Goal: Complete application form: Complete application form

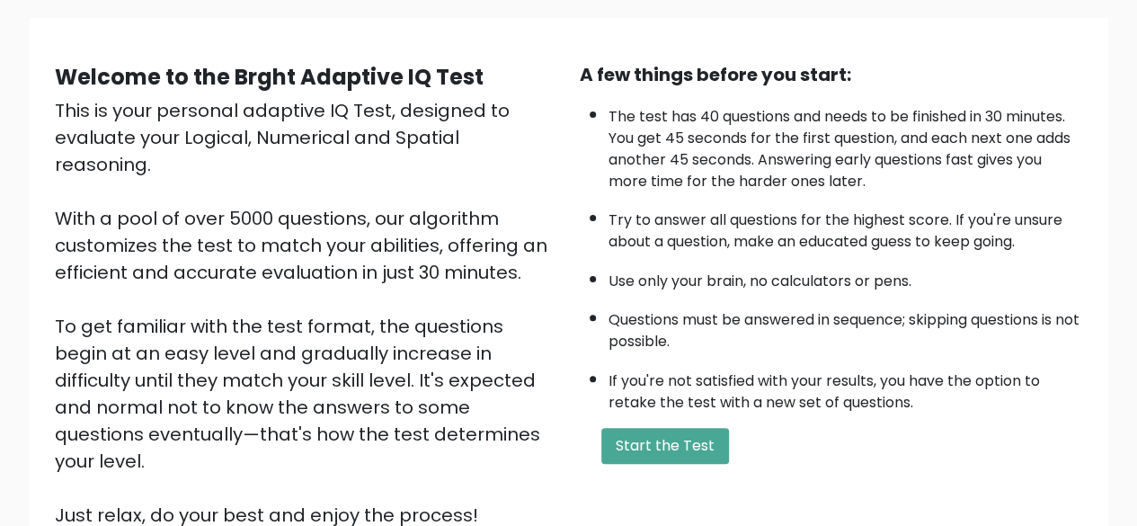
scroll to position [123, 0]
click at [679, 429] on button "Start the Test" at bounding box center [665, 447] width 128 height 36
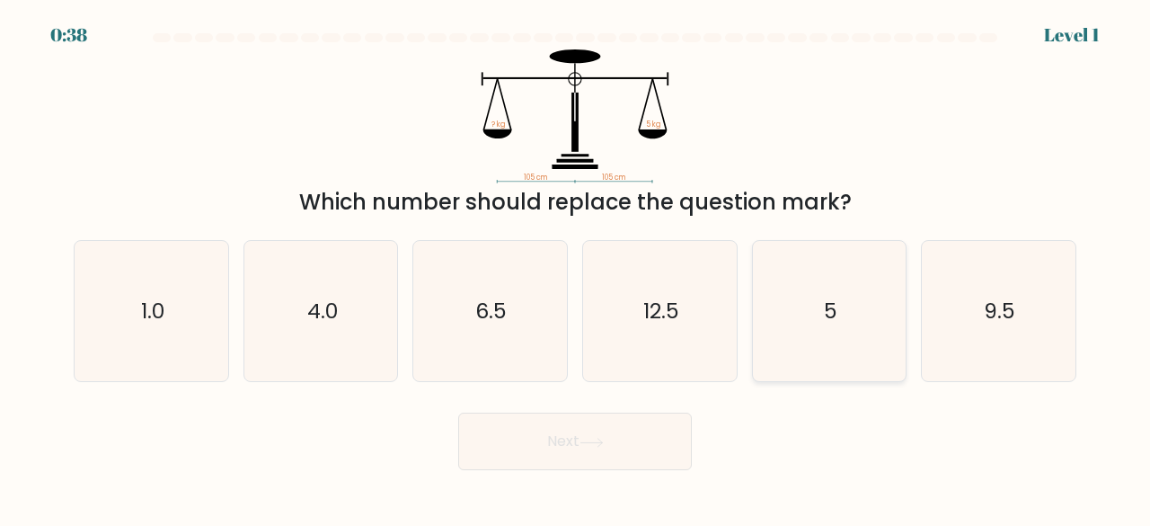
click at [784, 317] on icon "5" at bounding box center [829, 311] width 141 height 141
click at [576, 268] on input "e. 5" at bounding box center [575, 265] width 1 height 4
radio input "true"
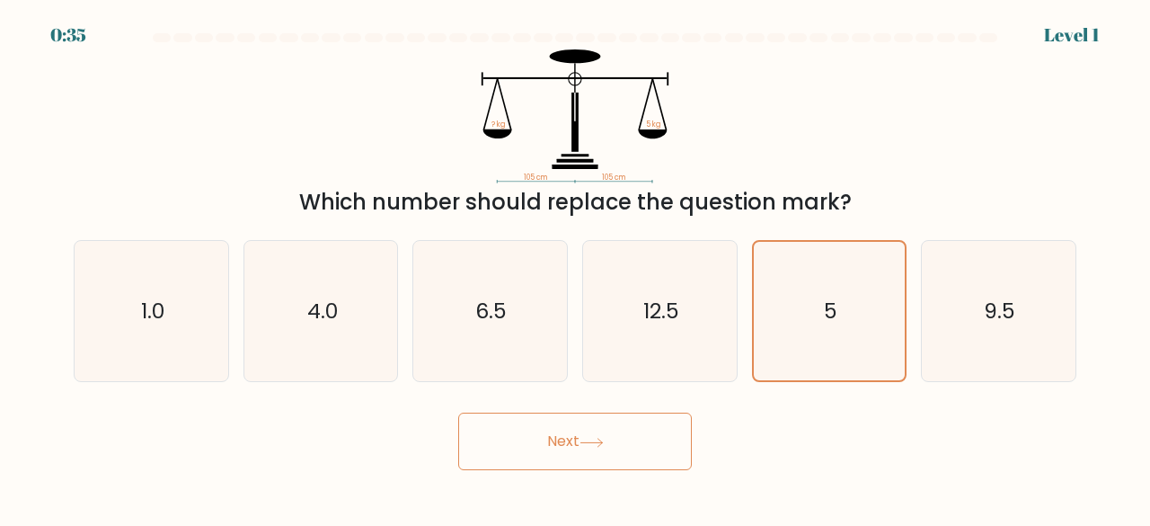
click at [636, 456] on button "Next" at bounding box center [575, 441] width 234 height 58
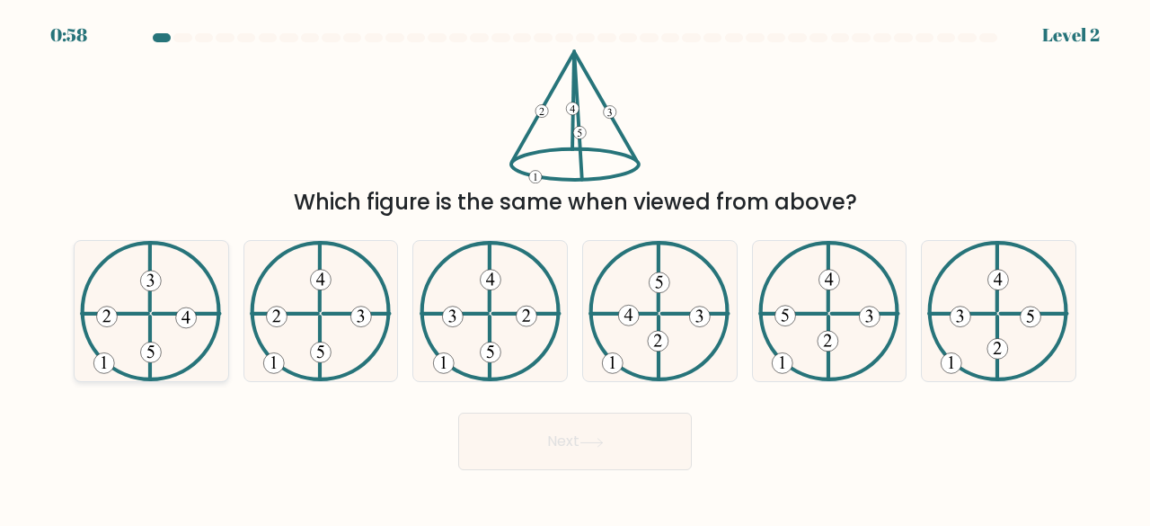
click at [151, 317] on 423 at bounding box center [151, 347] width 0 height 63
click at [575, 268] on input "a." at bounding box center [575, 265] width 1 height 4
radio input "true"
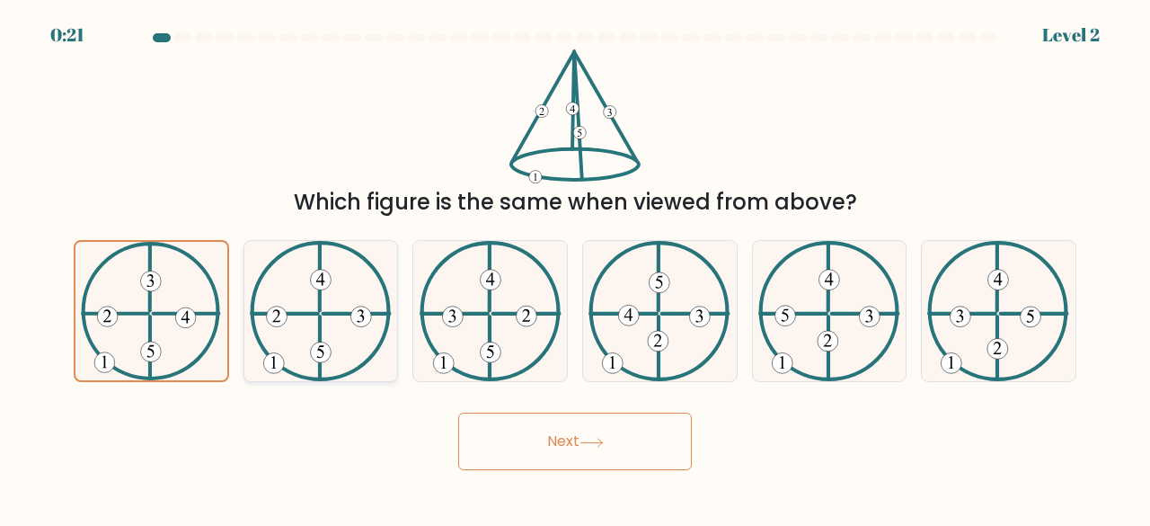
click at [327, 320] on icon at bounding box center [321, 311] width 142 height 141
click at [575, 268] on input "b." at bounding box center [575, 265] width 1 height 4
radio input "true"
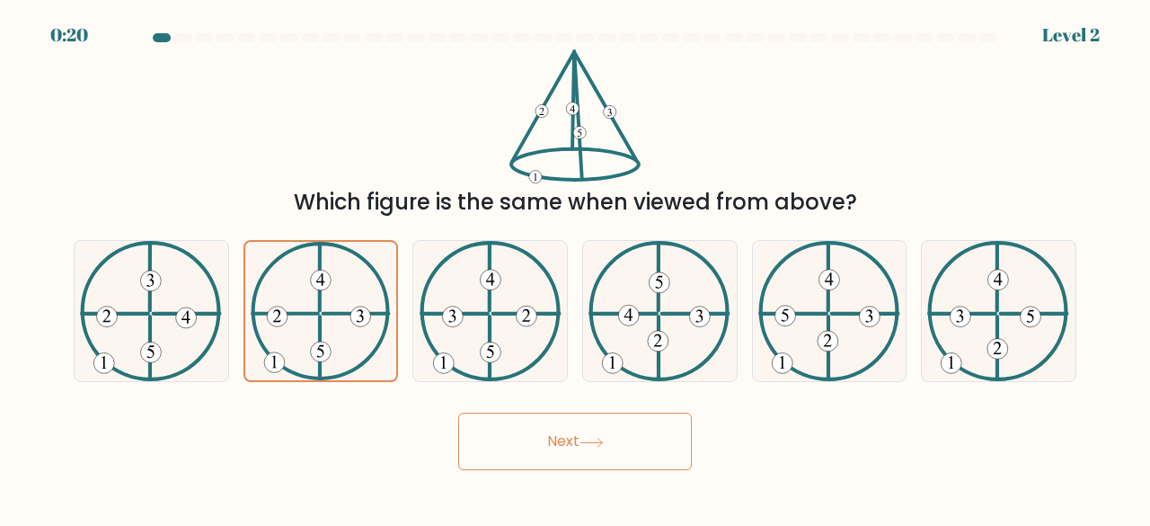
click at [527, 434] on button "Next" at bounding box center [575, 441] width 234 height 58
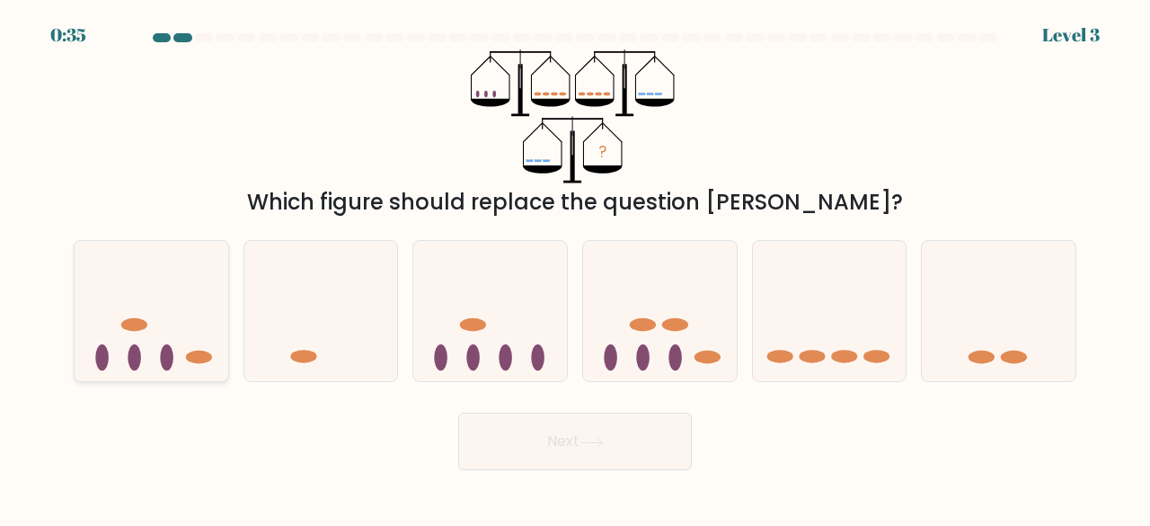
click at [184, 351] on icon at bounding box center [152, 310] width 154 height 127
click at [575, 268] on input "a." at bounding box center [575, 265] width 1 height 4
radio input "true"
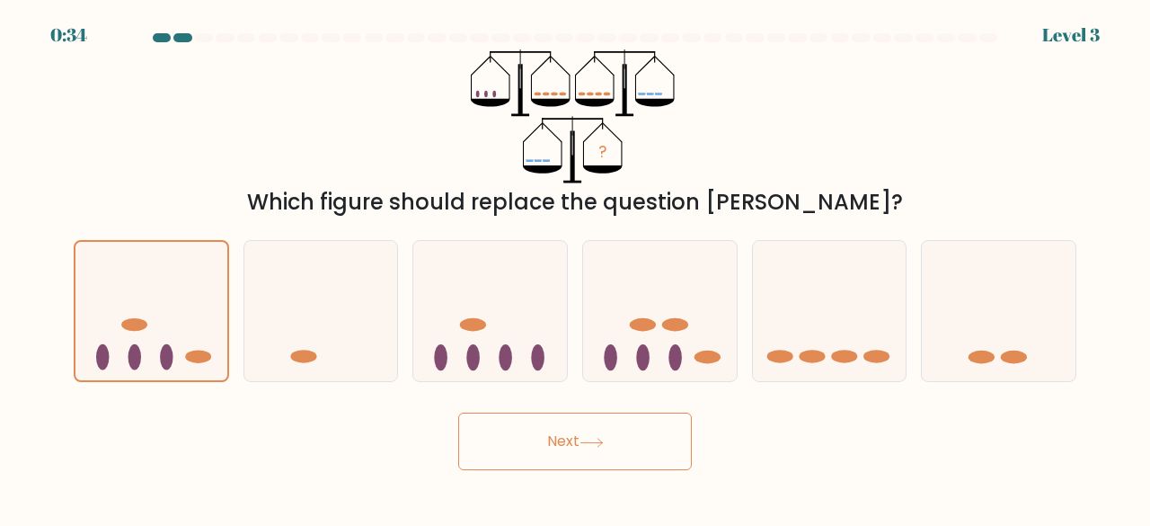
click at [555, 432] on button "Next" at bounding box center [575, 441] width 234 height 58
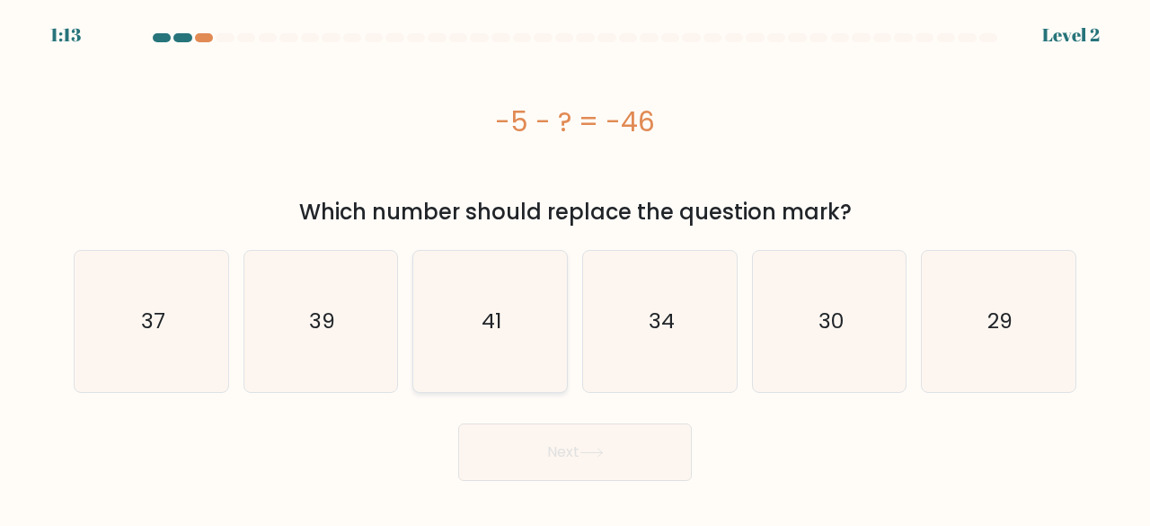
click at [514, 336] on icon "41" at bounding box center [490, 321] width 141 height 141
click at [575, 268] on input "c. 41" at bounding box center [575, 265] width 1 height 4
radio input "true"
click at [576, 448] on button "Next" at bounding box center [575, 452] width 234 height 58
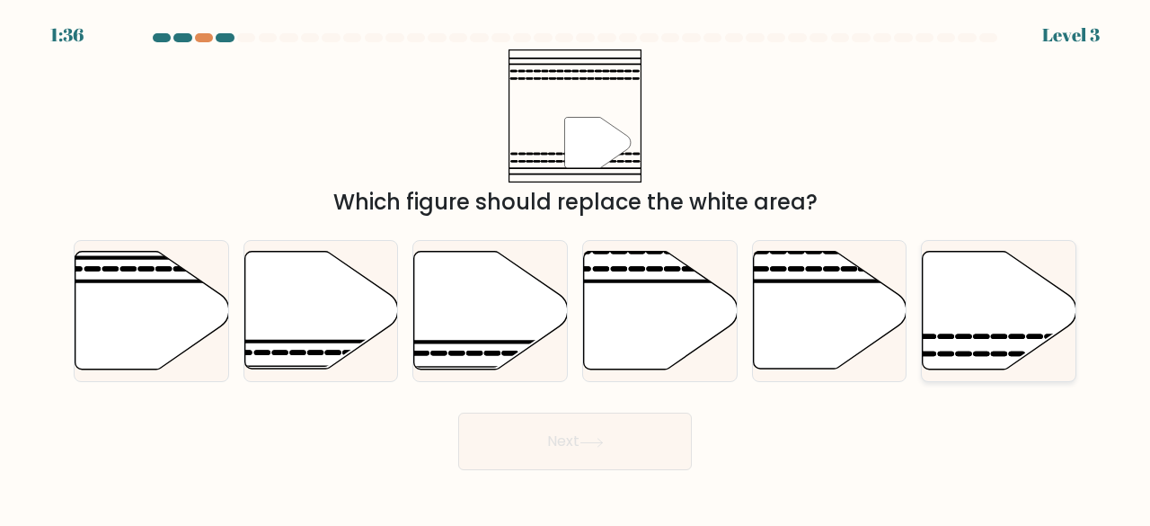
click at [992, 340] on icon at bounding box center [1000, 311] width 154 height 118
click at [576, 268] on input "f." at bounding box center [575, 265] width 1 height 4
radio input "true"
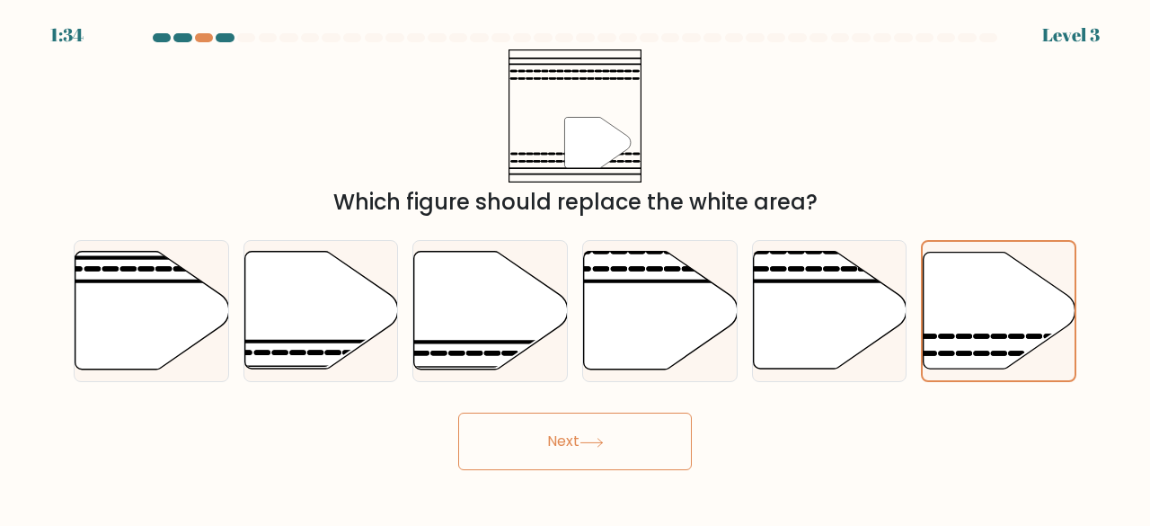
click at [627, 421] on button "Next" at bounding box center [575, 441] width 234 height 58
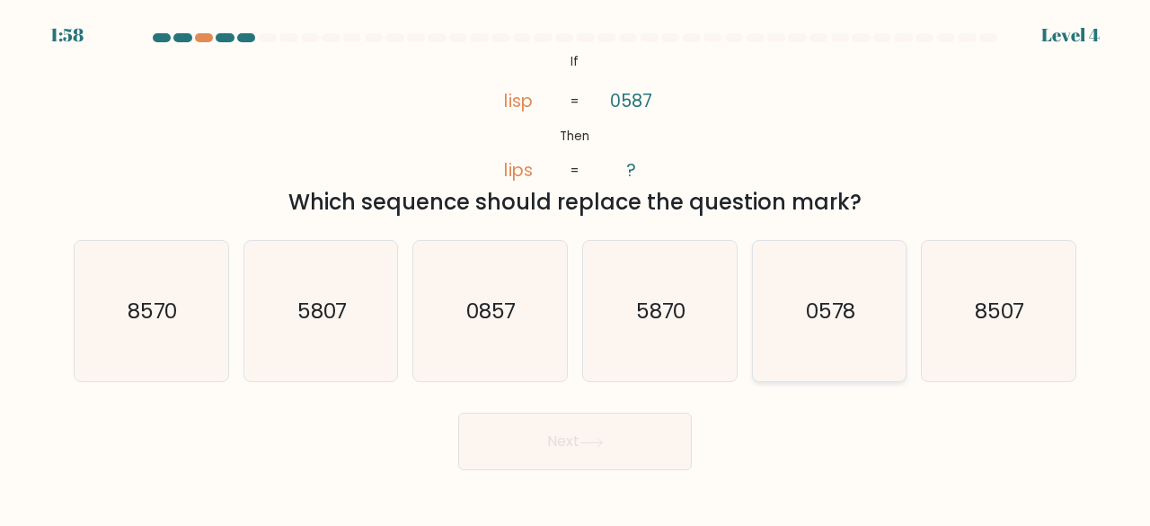
click at [837, 315] on text "0578" at bounding box center [831, 311] width 50 height 30
click at [576, 268] on input "e. 0578" at bounding box center [575, 265] width 1 height 4
radio input "true"
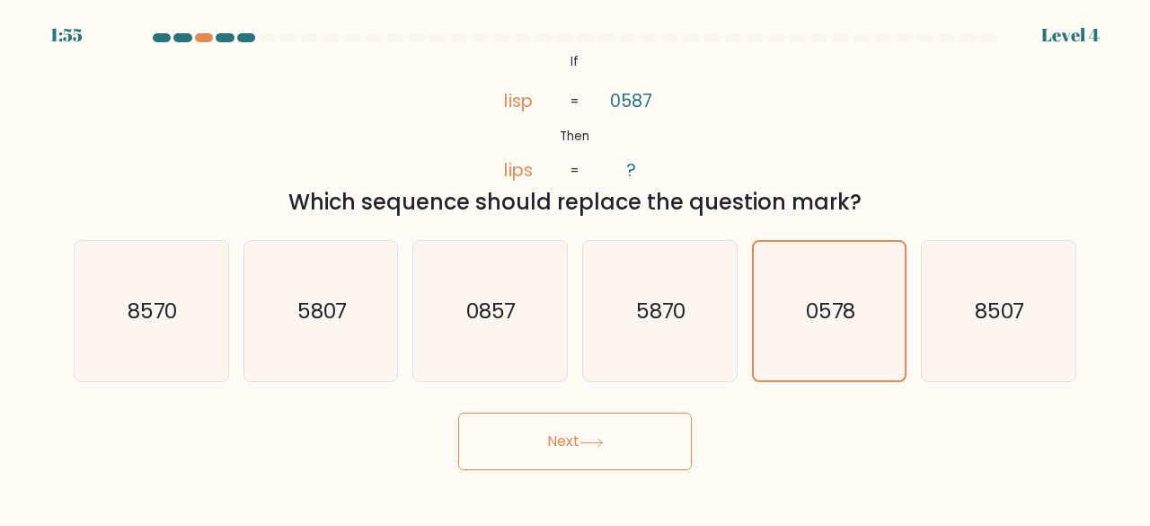
click at [596, 459] on button "Next" at bounding box center [575, 441] width 234 height 58
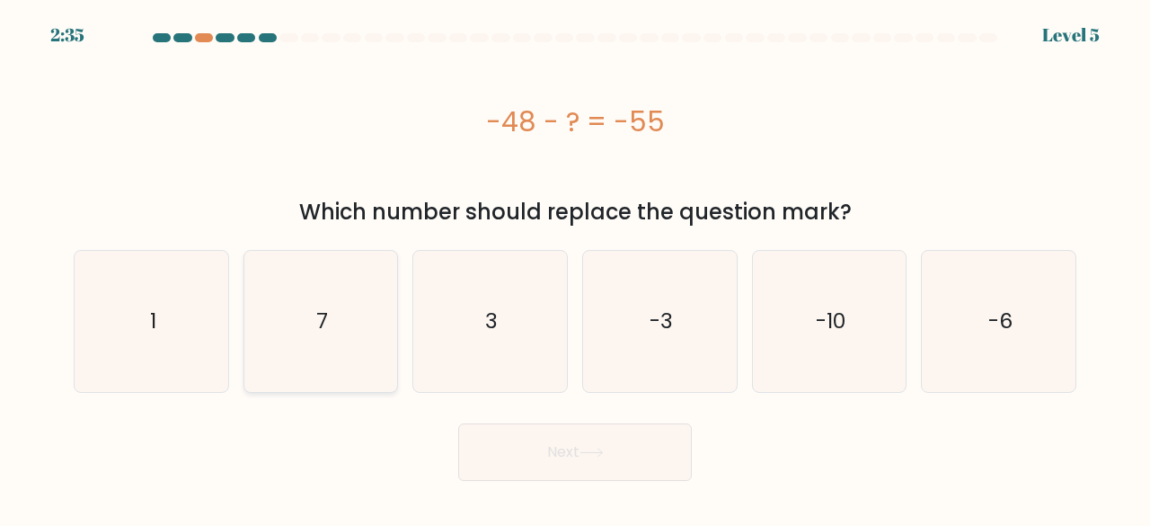
click at [388, 313] on icon "7" at bounding box center [321, 321] width 141 height 141
click at [575, 268] on input "b. 7" at bounding box center [575, 265] width 1 height 4
radio input "true"
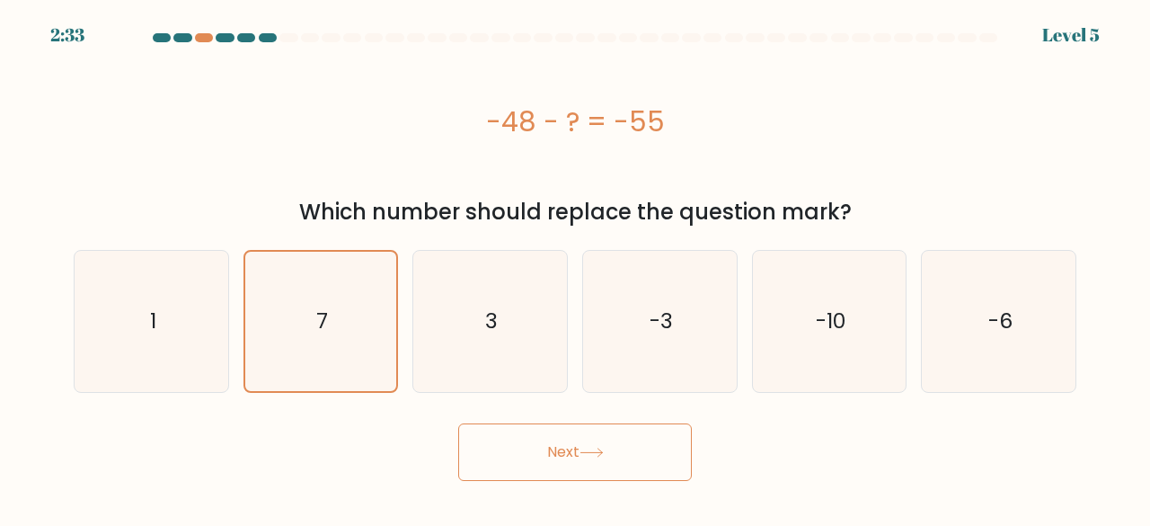
click at [530, 459] on button "Next" at bounding box center [575, 452] width 234 height 58
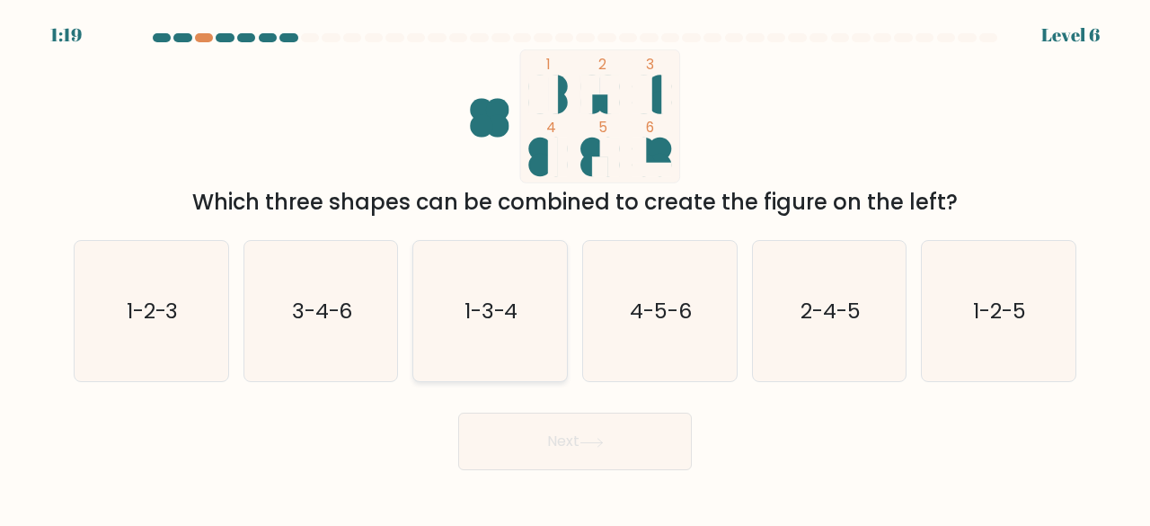
click at [509, 305] on text "1-3-4" at bounding box center [492, 311] width 54 height 30
click at [575, 268] on input "c. 1-3-4" at bounding box center [575, 265] width 1 height 4
radio input "true"
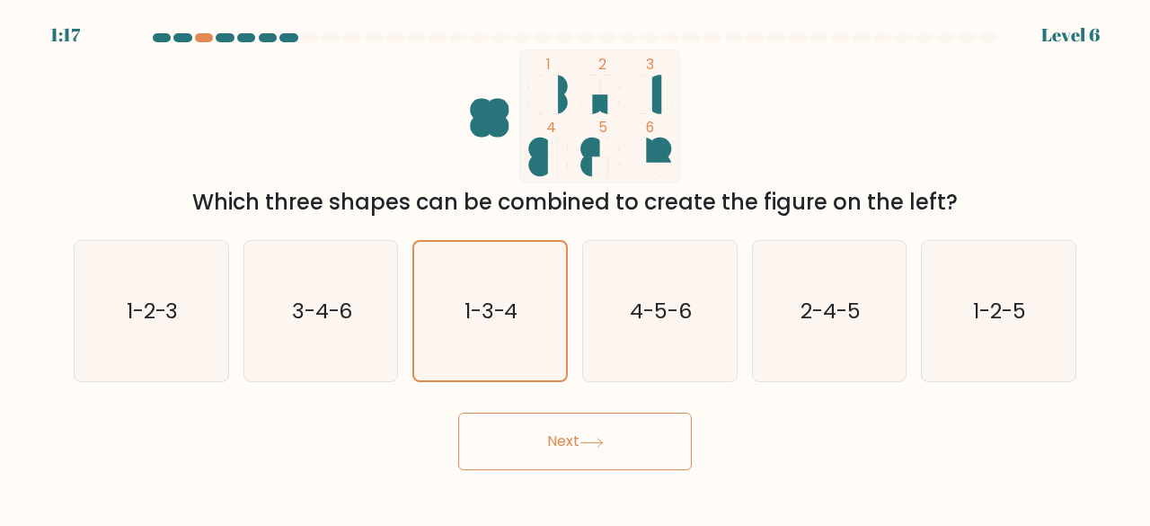
click at [589, 455] on button "Next" at bounding box center [575, 441] width 234 height 58
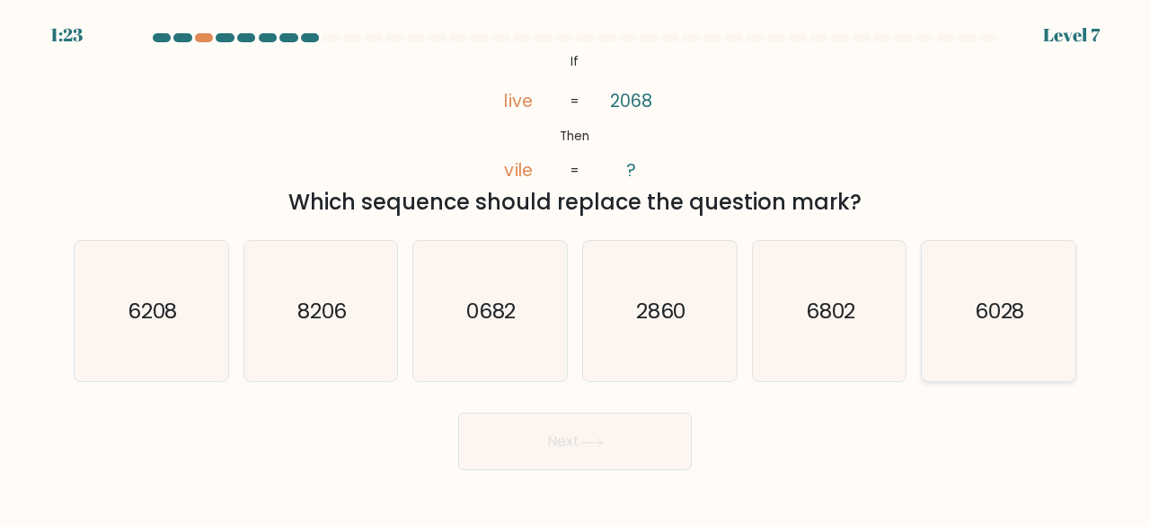
click at [971, 321] on icon "6028" at bounding box center [998, 311] width 141 height 141
click at [576, 268] on input "f. 6028" at bounding box center [575, 265] width 1 height 4
radio input "true"
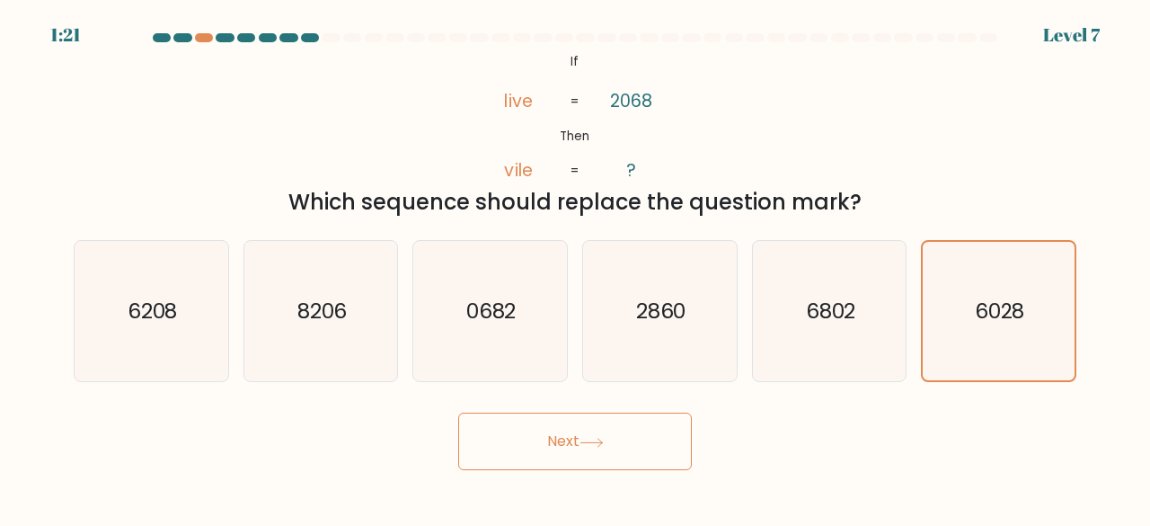
click at [639, 447] on button "Next" at bounding box center [575, 441] width 234 height 58
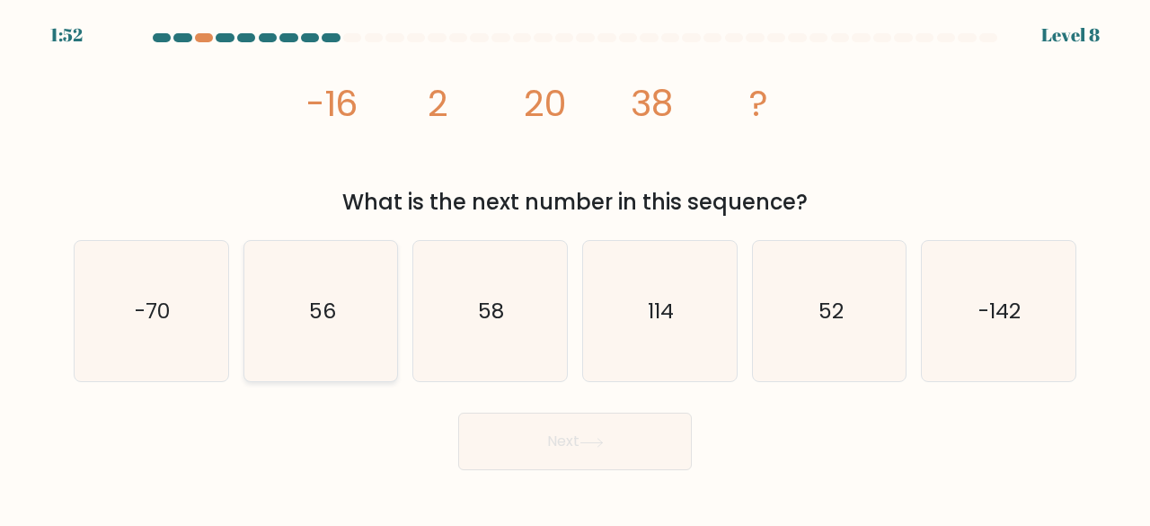
click at [350, 331] on icon "56" at bounding box center [321, 311] width 141 height 141
click at [575, 268] on input "b. 56" at bounding box center [575, 265] width 1 height 4
radio input "true"
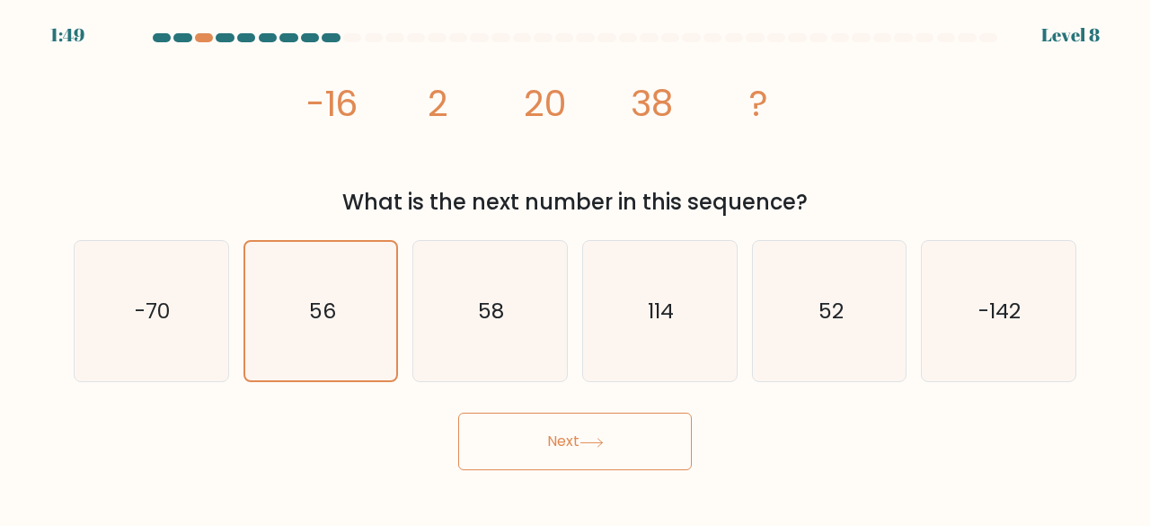
click at [562, 455] on button "Next" at bounding box center [575, 441] width 234 height 58
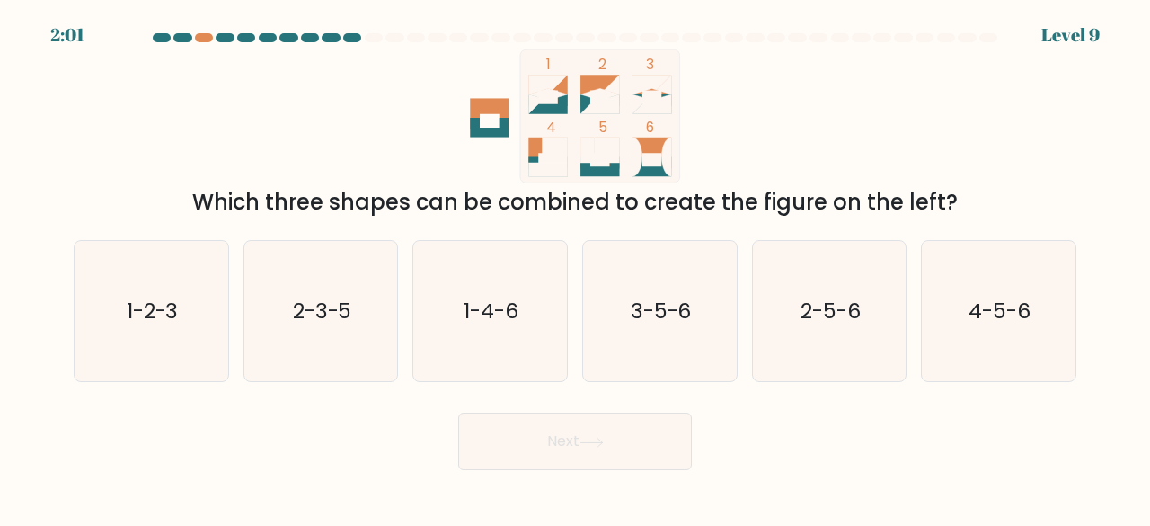
click at [601, 84] on icon at bounding box center [599, 90] width 39 height 31
click at [208, 308] on icon "1-2-3" at bounding box center [151, 311] width 141 height 141
click at [575, 268] on input "a. 1-2-3" at bounding box center [575, 265] width 1 height 4
radio input "true"
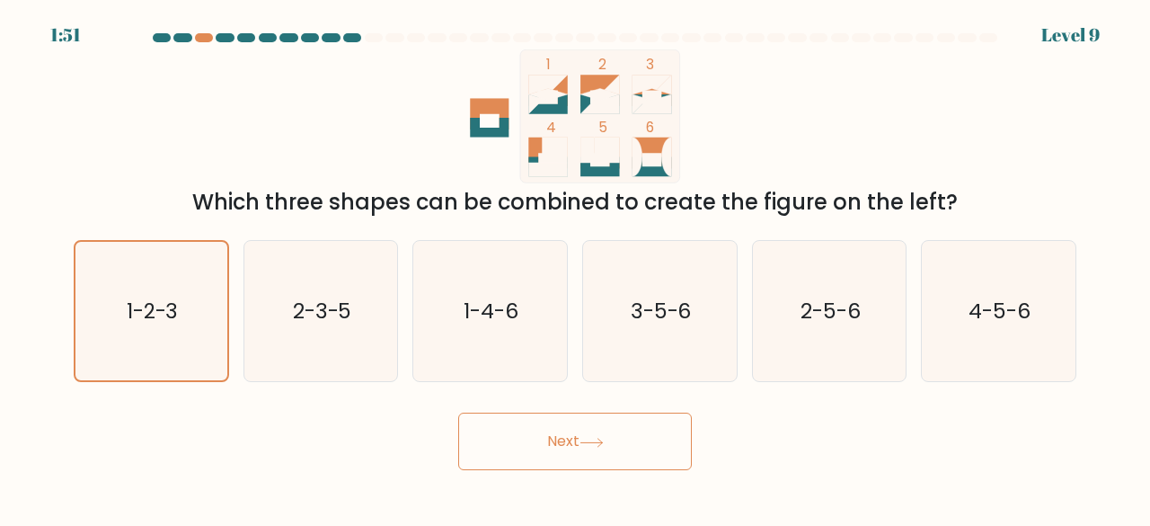
click at [550, 463] on button "Next" at bounding box center [575, 441] width 234 height 58
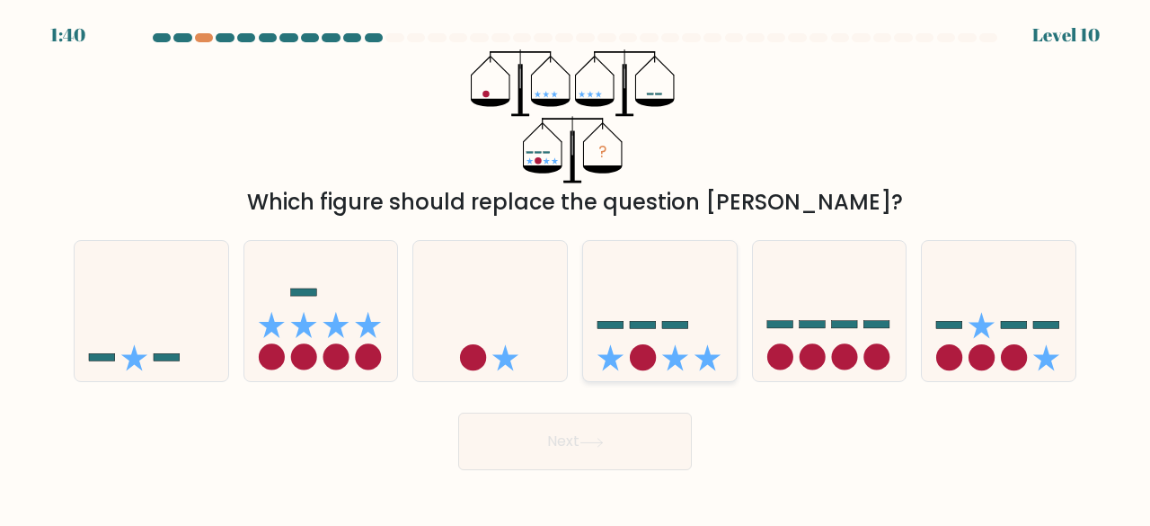
click at [667, 357] on icon at bounding box center [675, 357] width 26 height 26
click at [576, 268] on input "d." at bounding box center [575, 265] width 1 height 4
radio input "true"
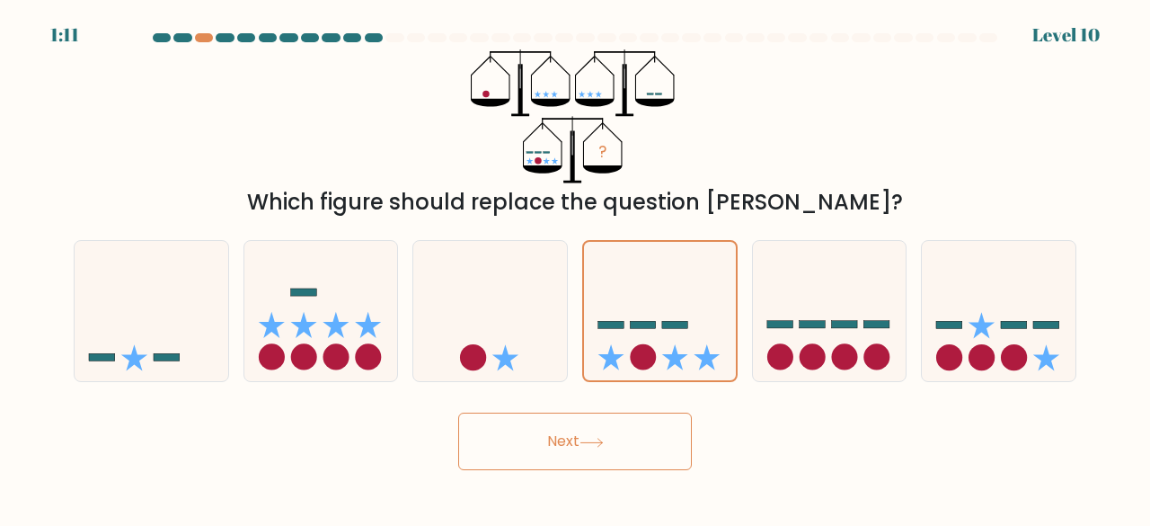
click at [652, 448] on button "Next" at bounding box center [575, 441] width 234 height 58
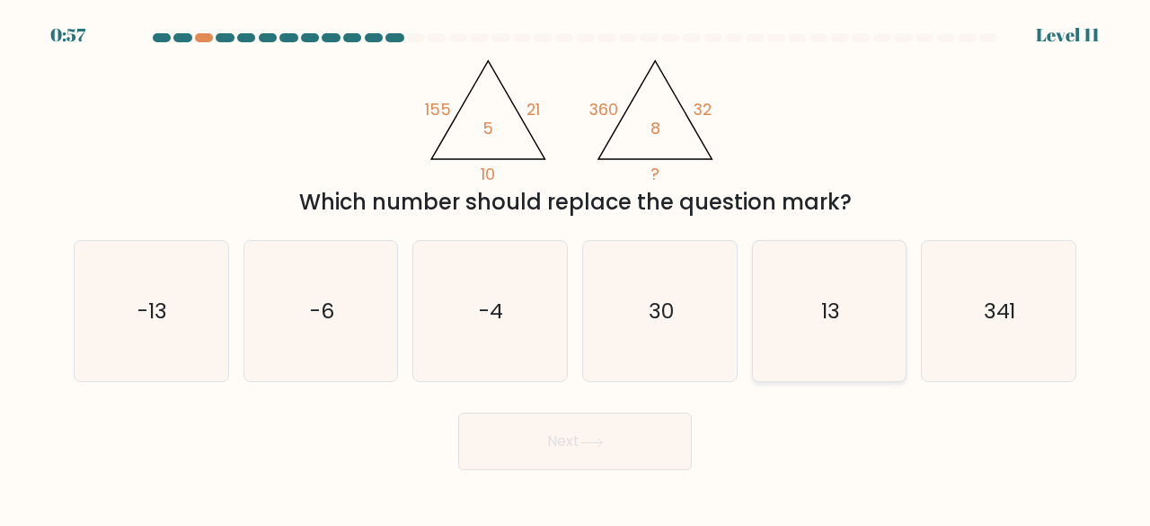
click at [815, 314] on icon "13" at bounding box center [829, 311] width 141 height 141
click at [576, 268] on input "e. 13" at bounding box center [575, 265] width 1 height 4
radio input "true"
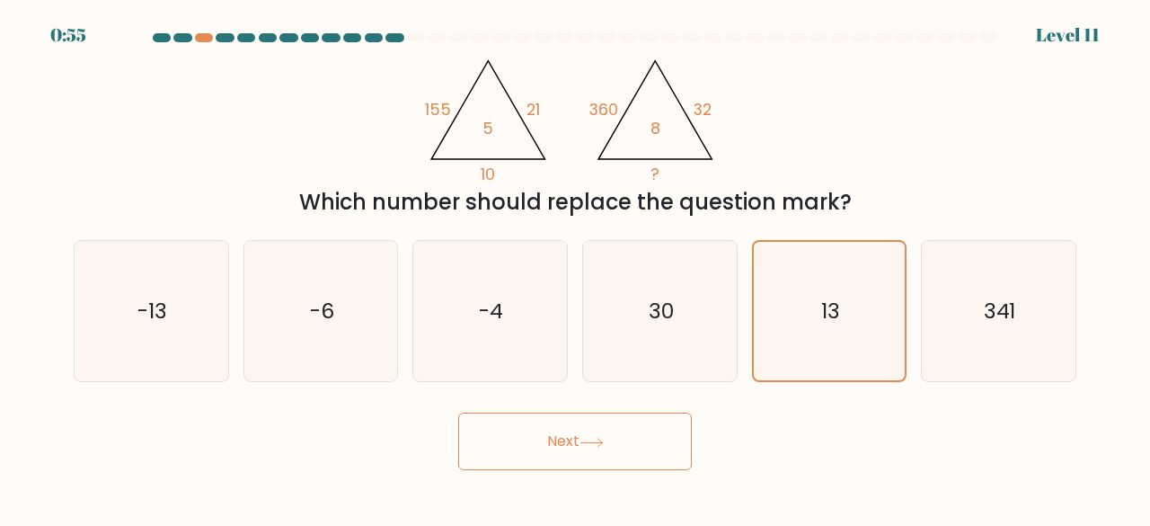
click at [649, 456] on button "Next" at bounding box center [575, 441] width 234 height 58
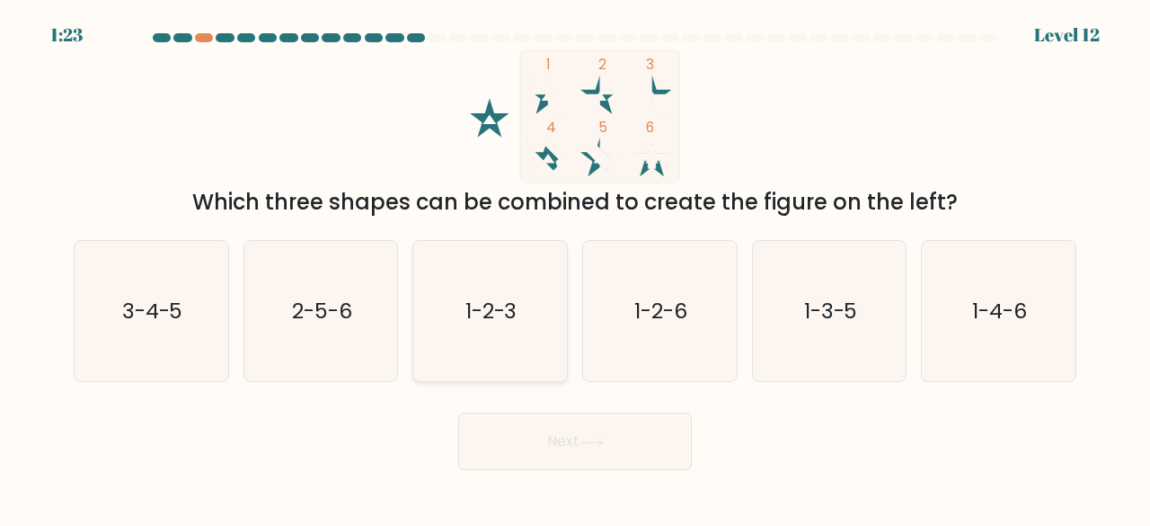
click at [492, 298] on text "1-2-3" at bounding box center [491, 311] width 52 height 30
click at [575, 268] on input "c. 1-2-3" at bounding box center [575, 265] width 1 height 4
radio input "true"
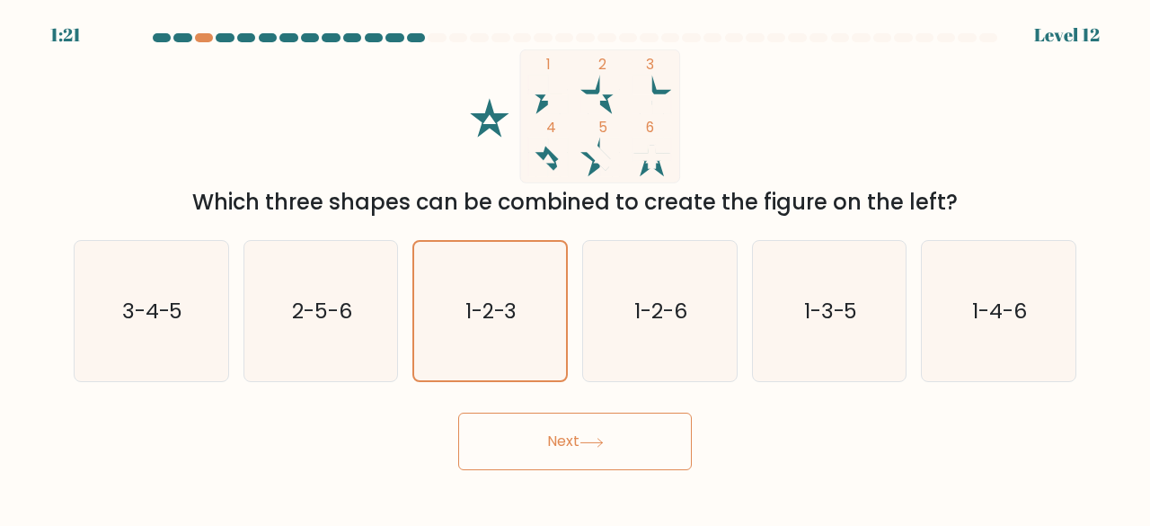
click at [560, 432] on button "Next" at bounding box center [575, 441] width 234 height 58
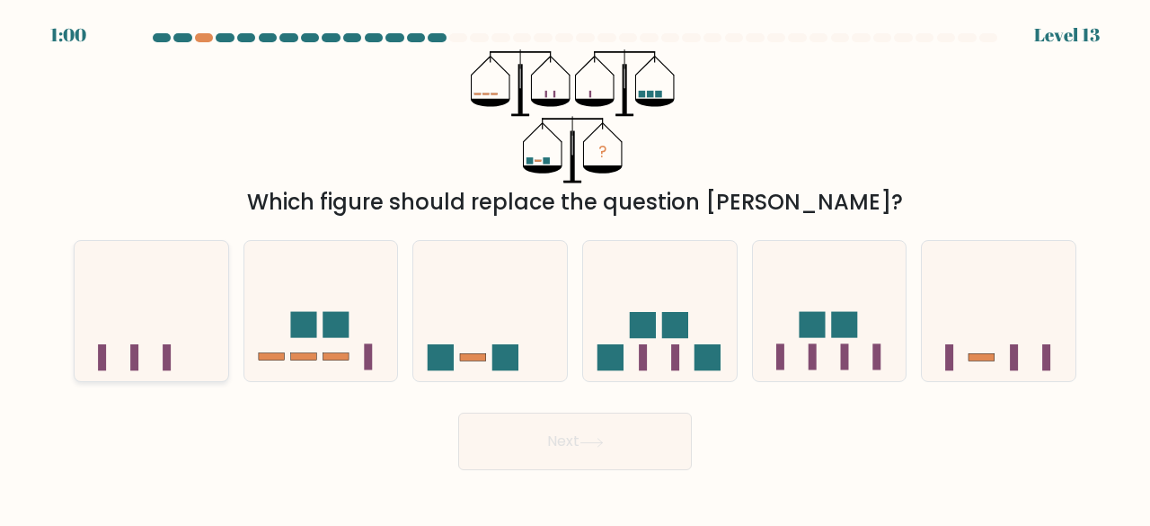
click at [156, 365] on icon at bounding box center [152, 310] width 154 height 127
click at [575, 268] on input "a." at bounding box center [575, 265] width 1 height 4
radio input "true"
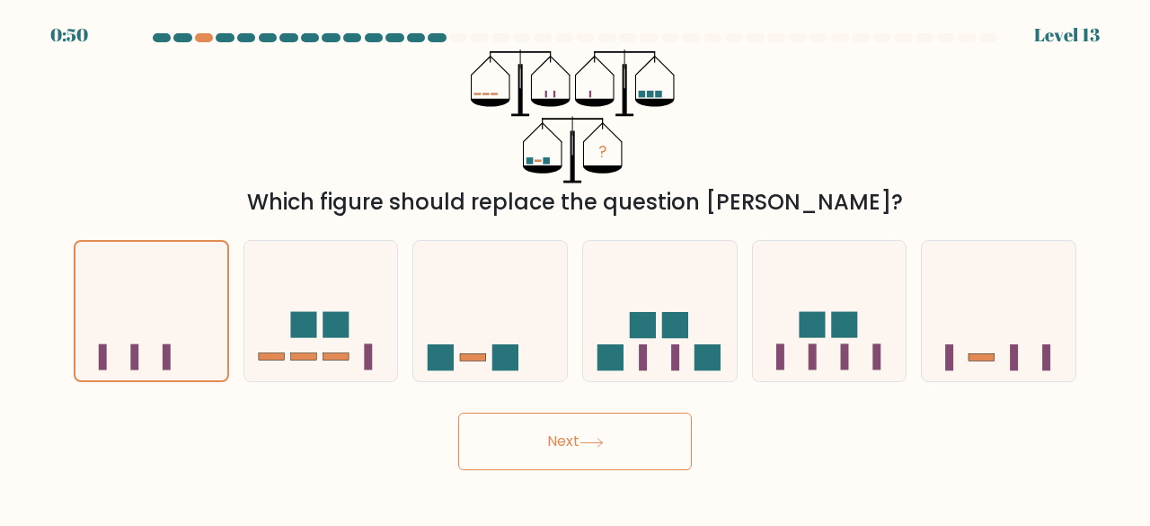
click at [625, 429] on button "Next" at bounding box center [575, 441] width 234 height 58
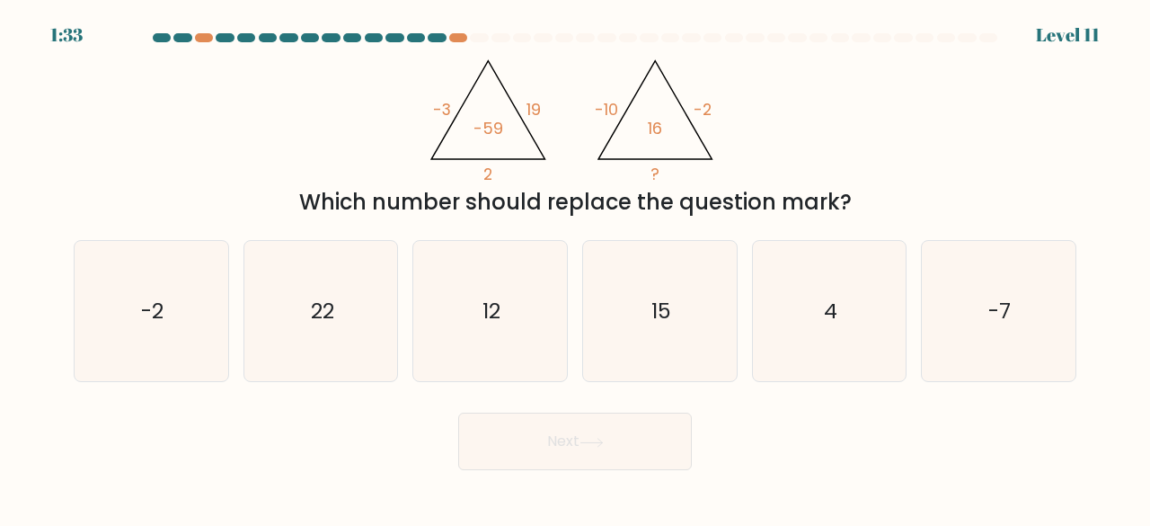
click at [631, 437] on button "Next" at bounding box center [575, 441] width 234 height 58
click at [811, 306] on icon "4" at bounding box center [829, 311] width 141 height 141
click at [576, 268] on input "e. 4" at bounding box center [575, 265] width 1 height 4
radio input "true"
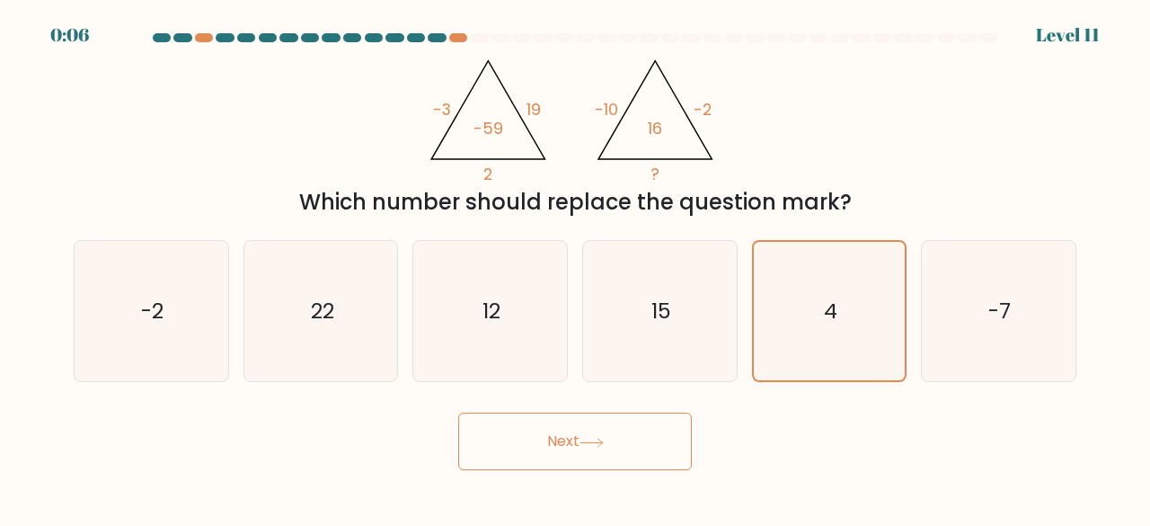
click at [552, 441] on button "Next" at bounding box center [575, 441] width 234 height 58
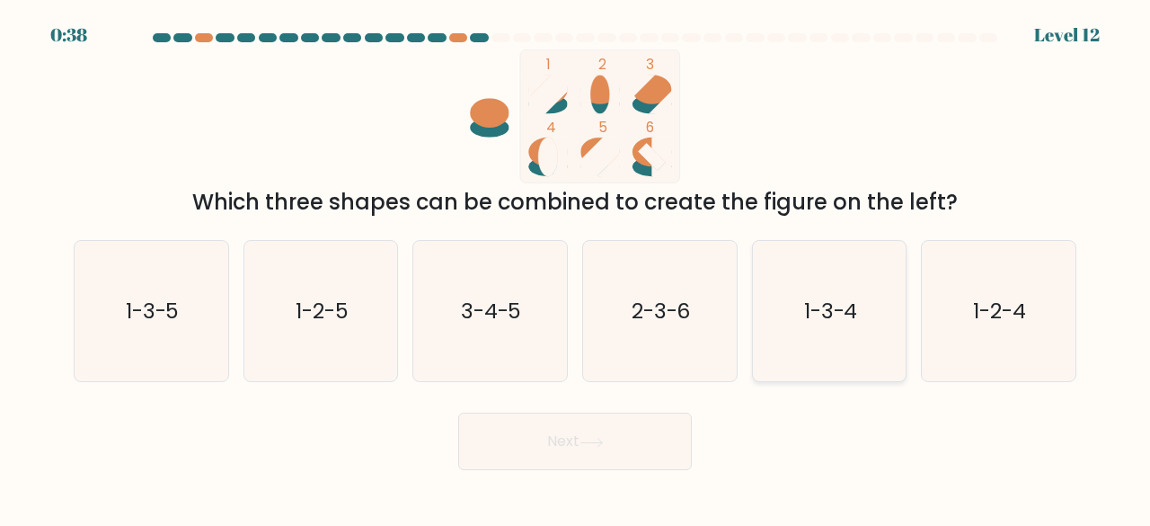
click at [807, 323] on text "1-3-4" at bounding box center [831, 311] width 54 height 30
click at [576, 268] on input "e. 1-3-4" at bounding box center [575, 265] width 1 height 4
radio input "true"
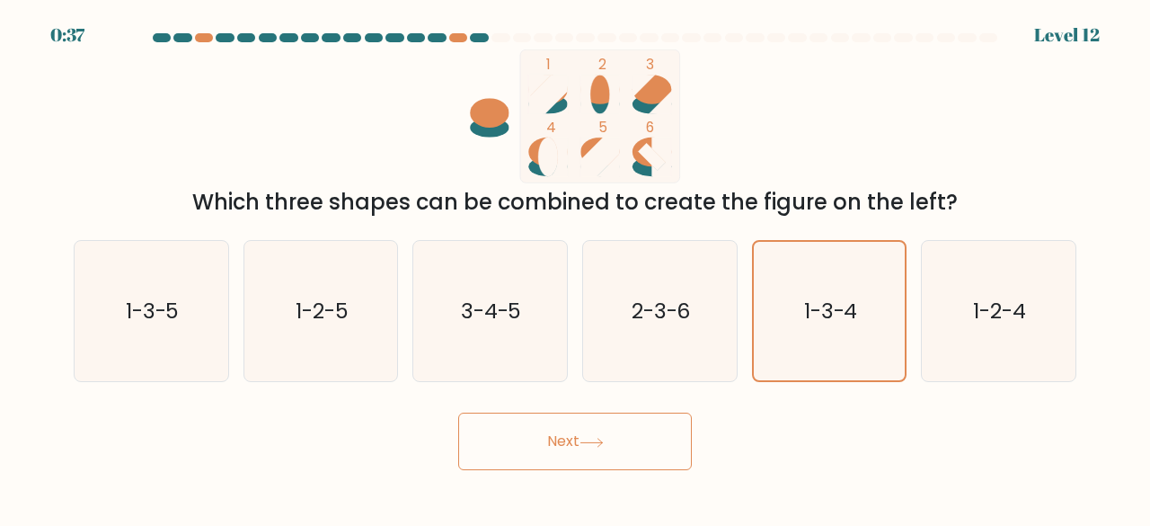
click at [601, 458] on button "Next" at bounding box center [575, 441] width 234 height 58
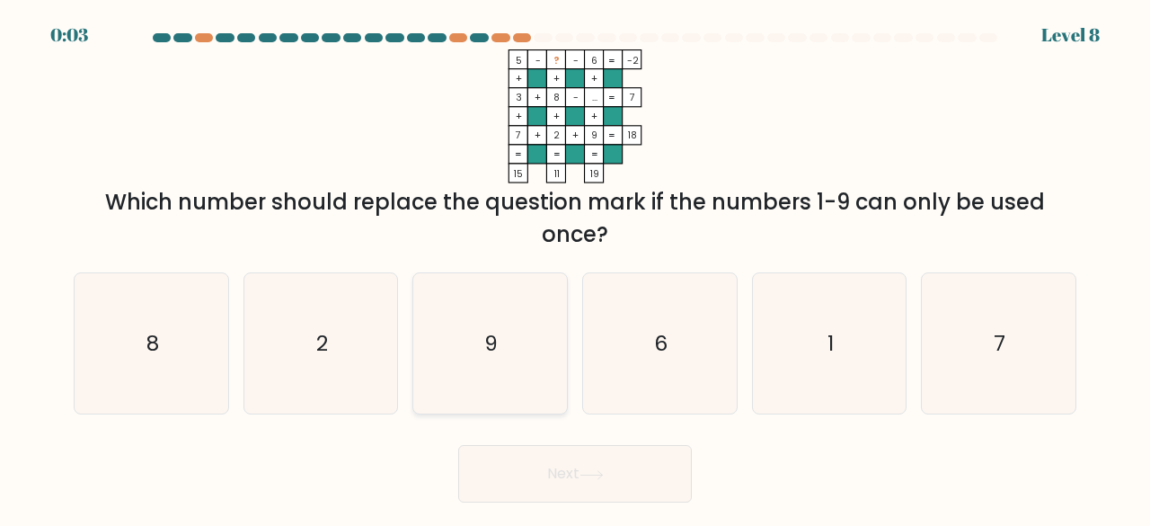
click at [545, 386] on icon "9" at bounding box center [490, 343] width 141 height 141
click at [575, 268] on input "c. 9" at bounding box center [575, 265] width 1 height 4
radio input "true"
click at [615, 484] on button "Next" at bounding box center [575, 474] width 234 height 58
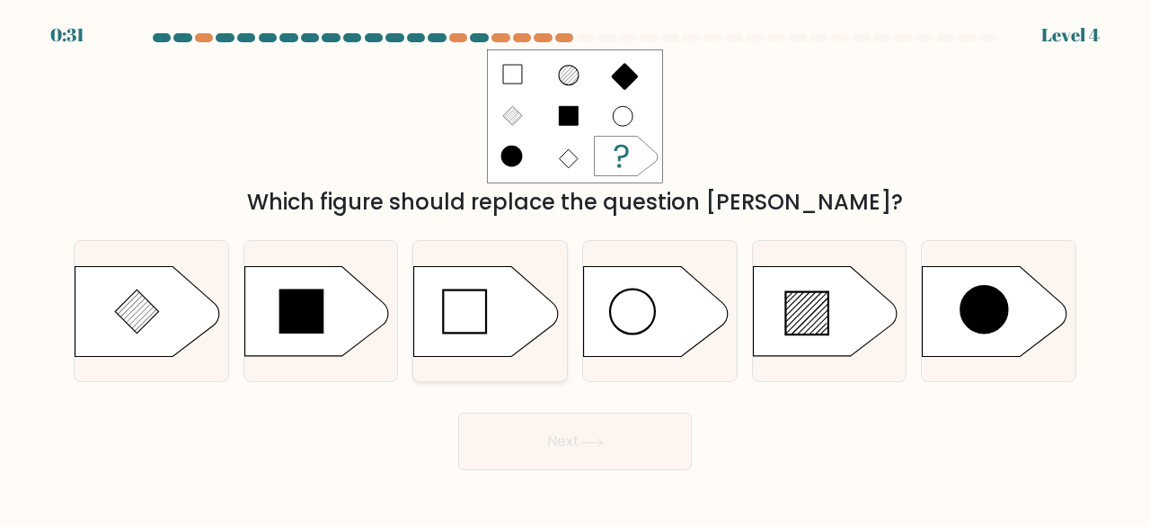
click at [505, 323] on icon at bounding box center [486, 311] width 144 height 90
click at [575, 268] on input "c." at bounding box center [575, 265] width 1 height 4
radio input "true"
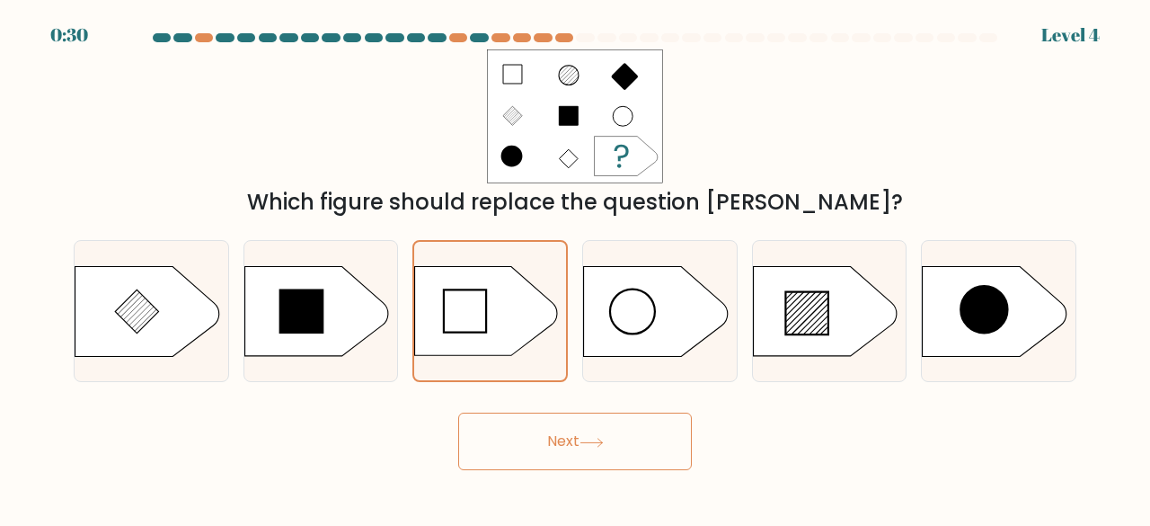
click at [552, 429] on button "Next" at bounding box center [575, 441] width 234 height 58
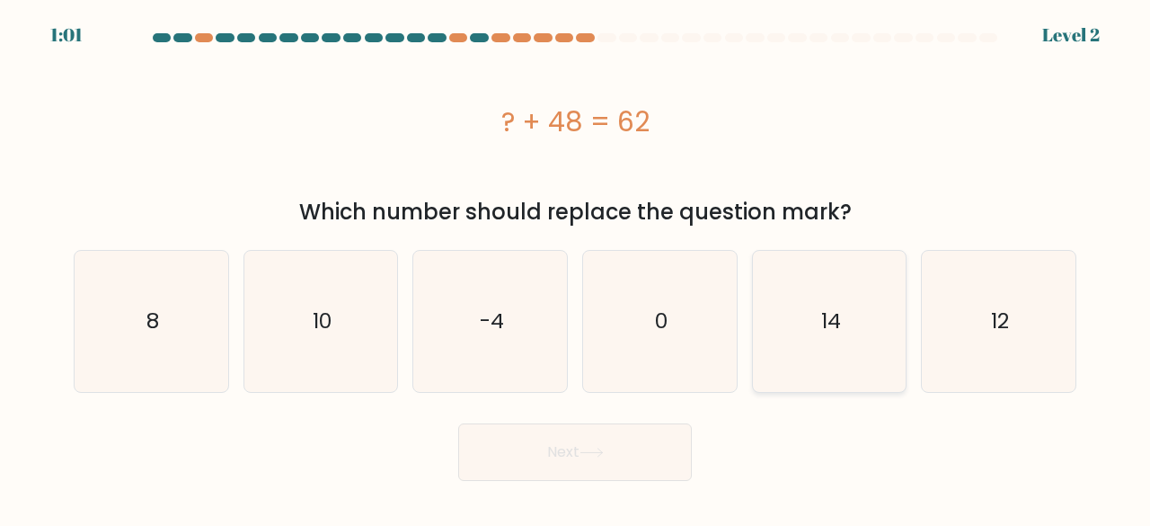
click at [766, 364] on icon "14" at bounding box center [829, 321] width 141 height 141
click at [576, 268] on input "e. 14" at bounding box center [575, 265] width 1 height 4
radio input "true"
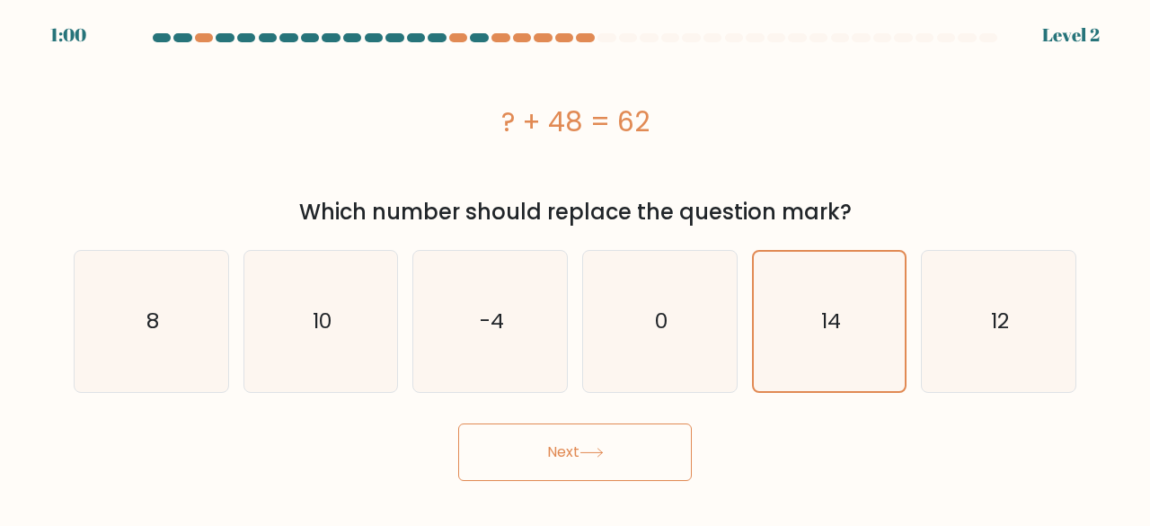
click at [557, 476] on button "Next" at bounding box center [575, 452] width 234 height 58
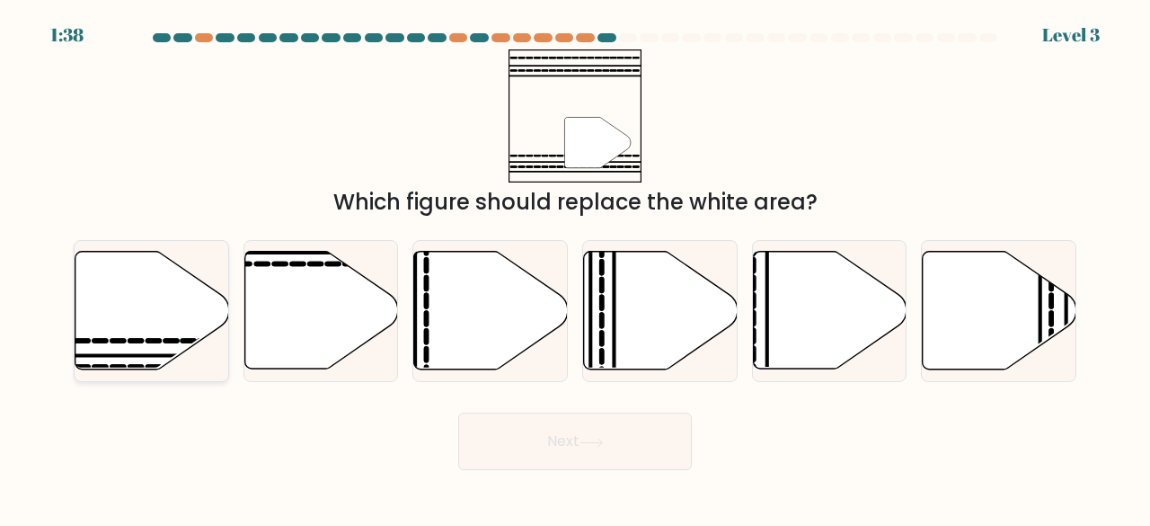
click at [176, 328] on icon at bounding box center [152, 311] width 154 height 118
click at [575, 268] on input "a." at bounding box center [575, 265] width 1 height 4
radio input "true"
click at [505, 439] on button "Next" at bounding box center [575, 441] width 234 height 58
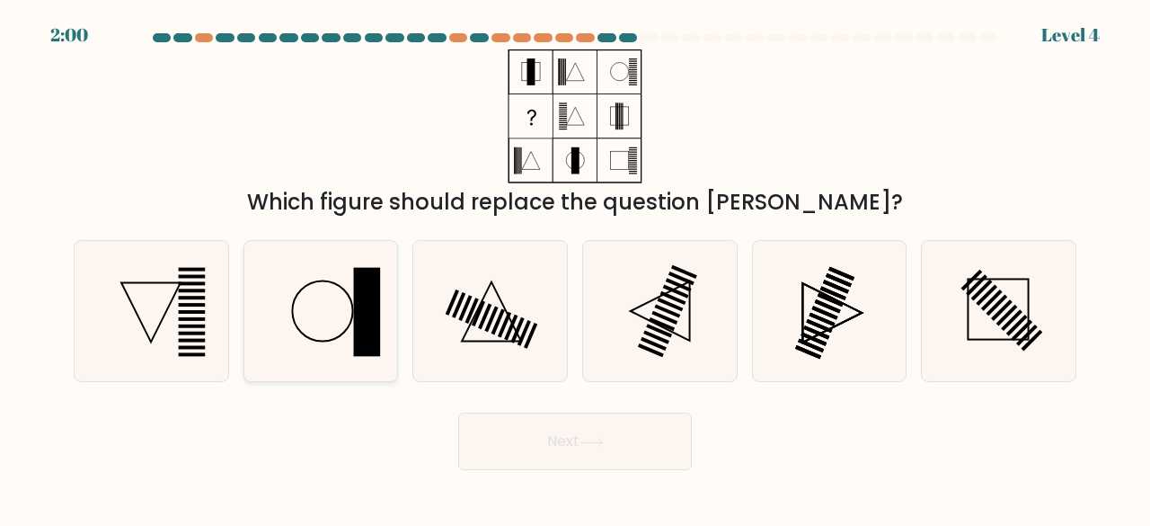
drag, startPoint x: 313, startPoint y: 319, endPoint x: 327, endPoint y: 332, distance: 19.7
click at [327, 332] on icon at bounding box center [321, 311] width 141 height 141
click at [575, 268] on input "b." at bounding box center [575, 265] width 1 height 4
radio input "true"
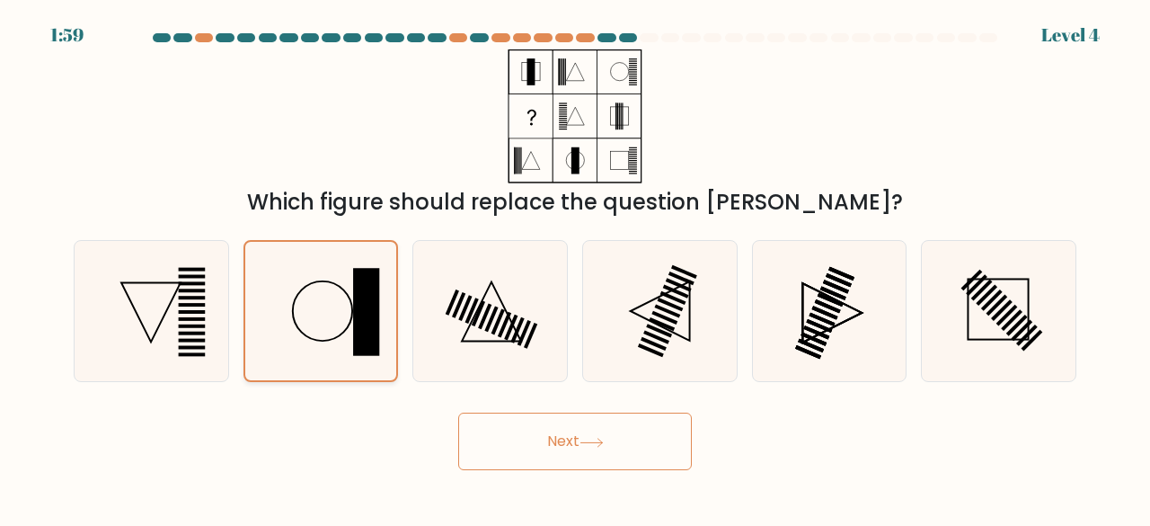
click at [327, 332] on icon at bounding box center [321, 311] width 139 height 139
click at [575, 268] on input "b." at bounding box center [575, 265] width 1 height 4
click at [518, 466] on button "Next" at bounding box center [575, 441] width 234 height 58
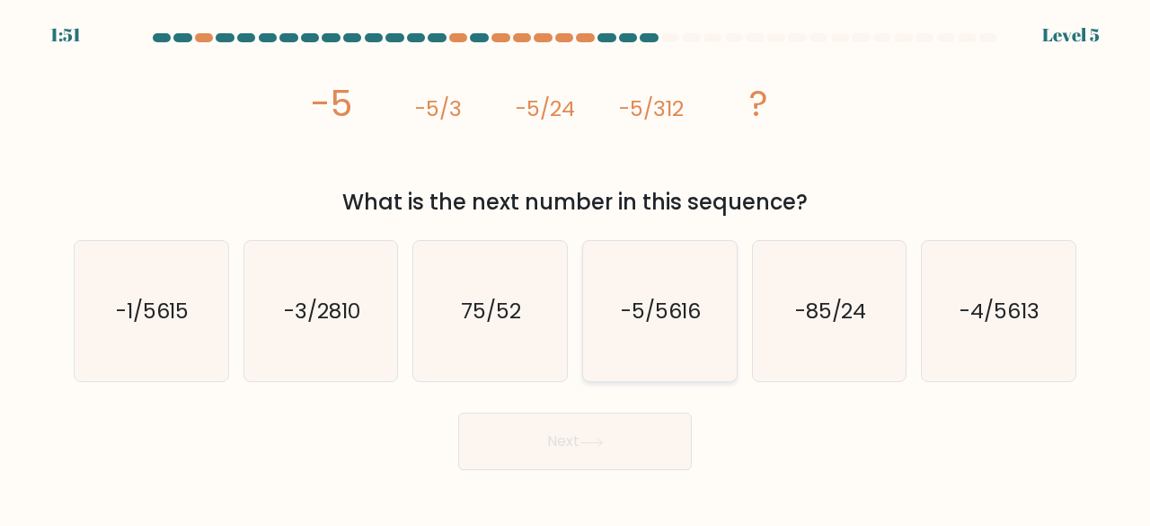
click at [673, 332] on icon "-5/5616" at bounding box center [659, 311] width 141 height 141
click at [576, 268] on input "d. -5/5616" at bounding box center [575, 265] width 1 height 4
radio input "true"
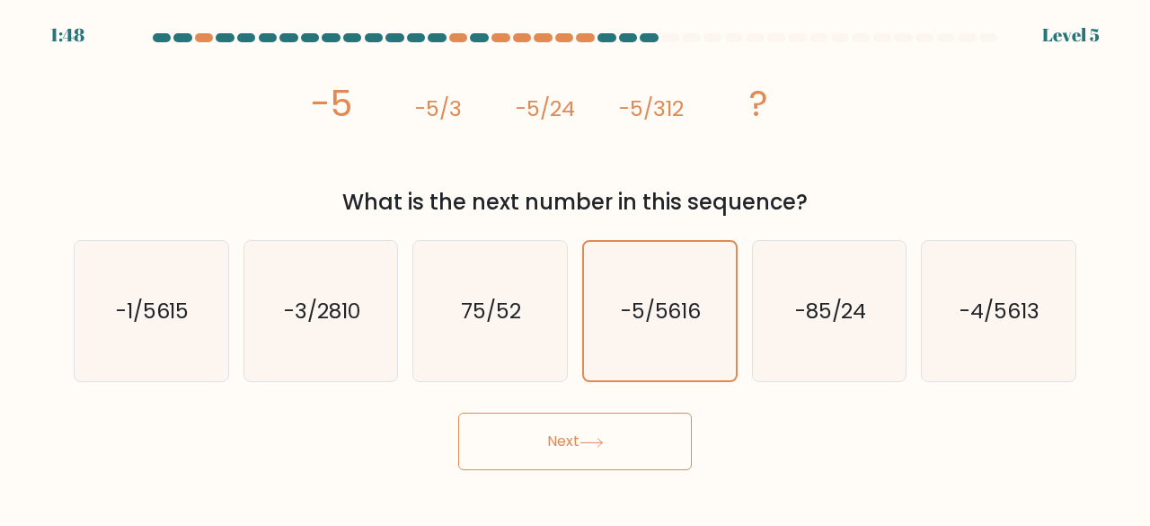
click at [612, 439] on button "Next" at bounding box center [575, 441] width 234 height 58
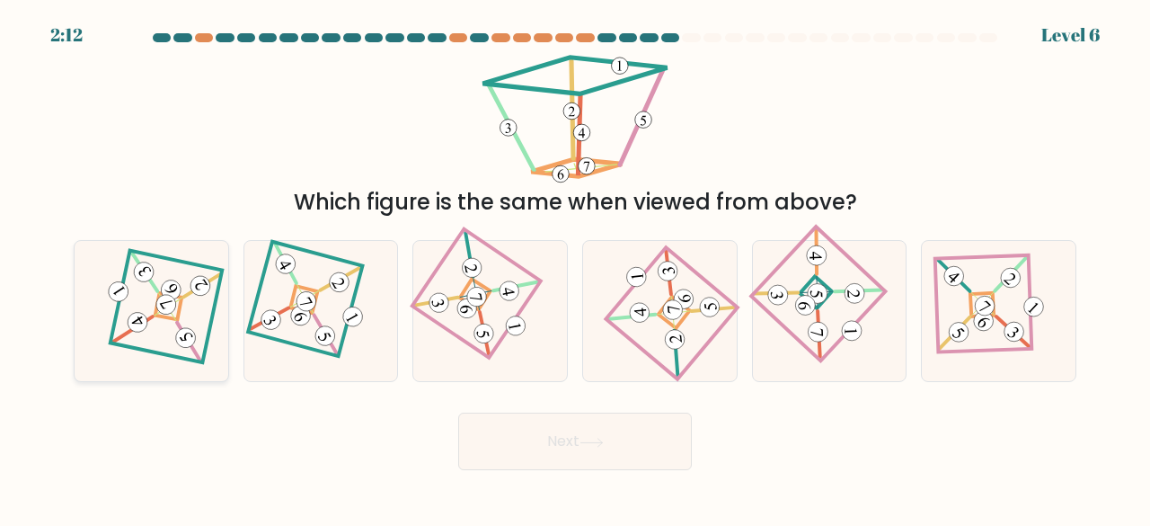
click at [196, 279] on 876 at bounding box center [200, 285] width 27 height 27
click at [575, 268] on input "a." at bounding box center [575, 265] width 1 height 4
radio input "true"
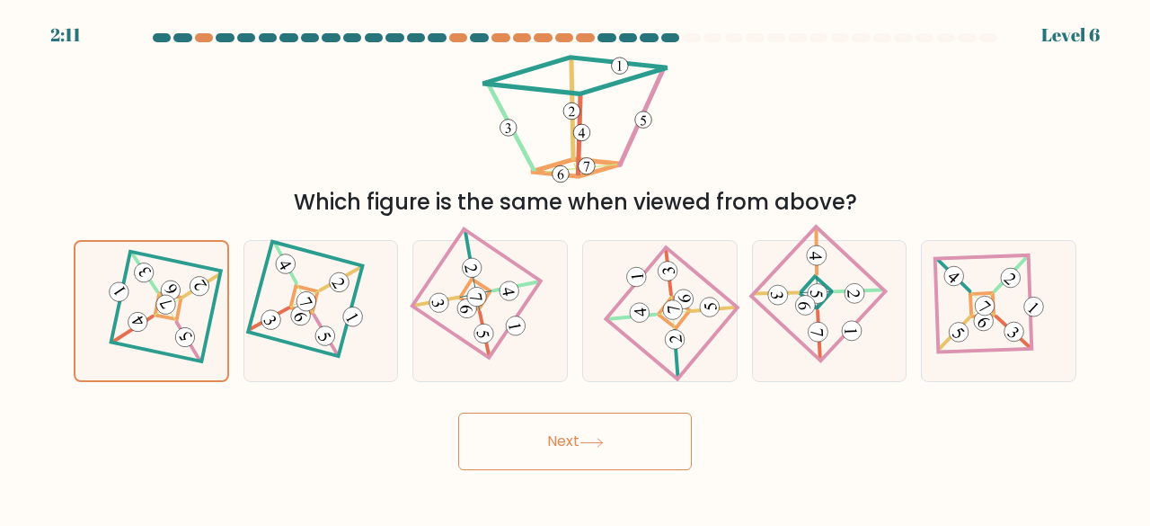
click at [640, 454] on button "Next" at bounding box center [575, 441] width 234 height 58
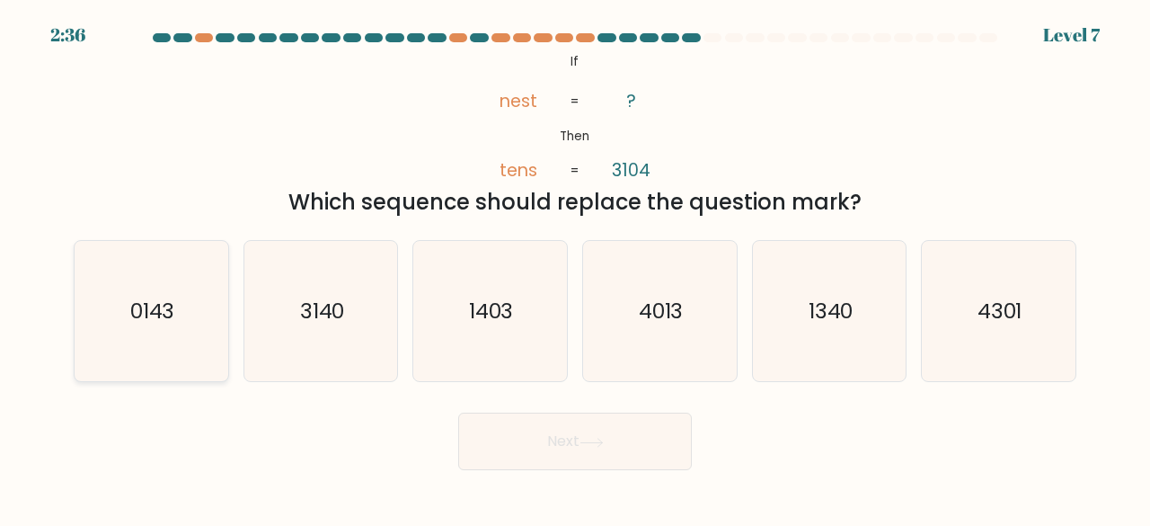
click at [205, 343] on icon "0143" at bounding box center [151, 311] width 141 height 141
click at [575, 268] on input "a. 0143" at bounding box center [575, 265] width 1 height 4
radio input "true"
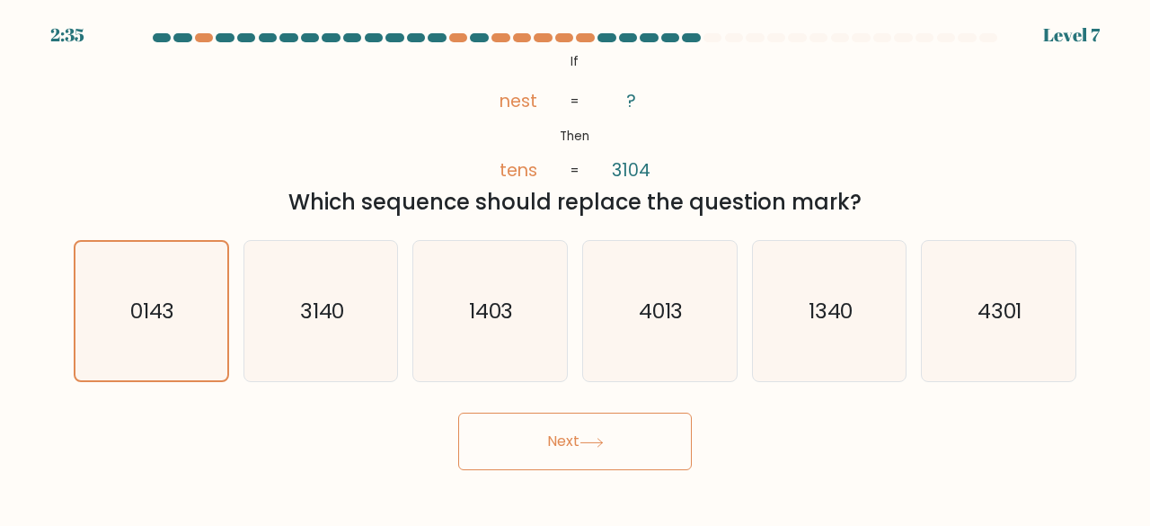
click at [532, 434] on button "Next" at bounding box center [575, 441] width 234 height 58
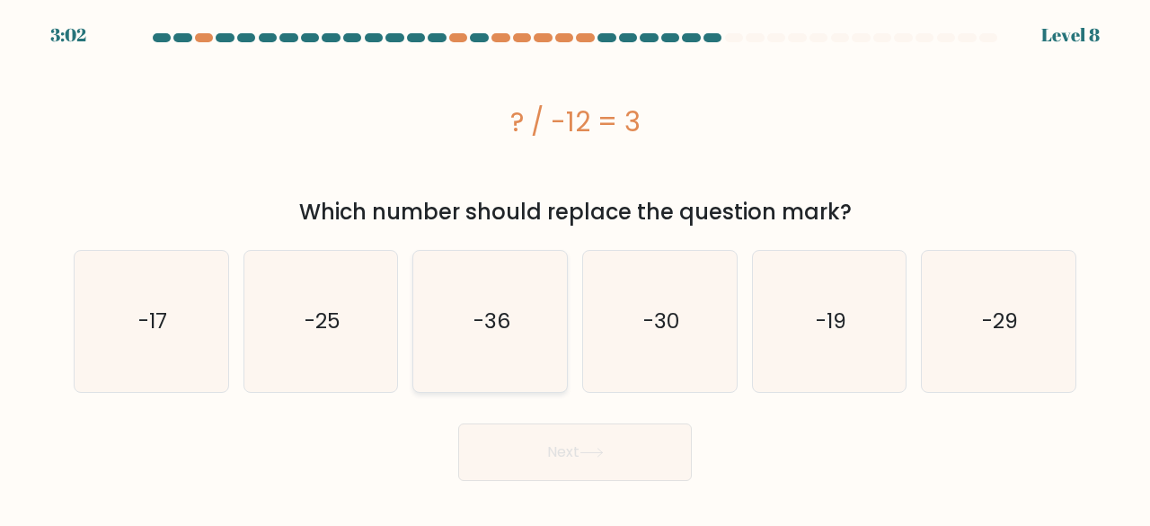
click at [487, 351] on icon "-36" at bounding box center [490, 321] width 141 height 141
click at [575, 268] on input "c. -36" at bounding box center [575, 265] width 1 height 4
radio input "true"
click at [615, 449] on button "Next" at bounding box center [575, 452] width 234 height 58
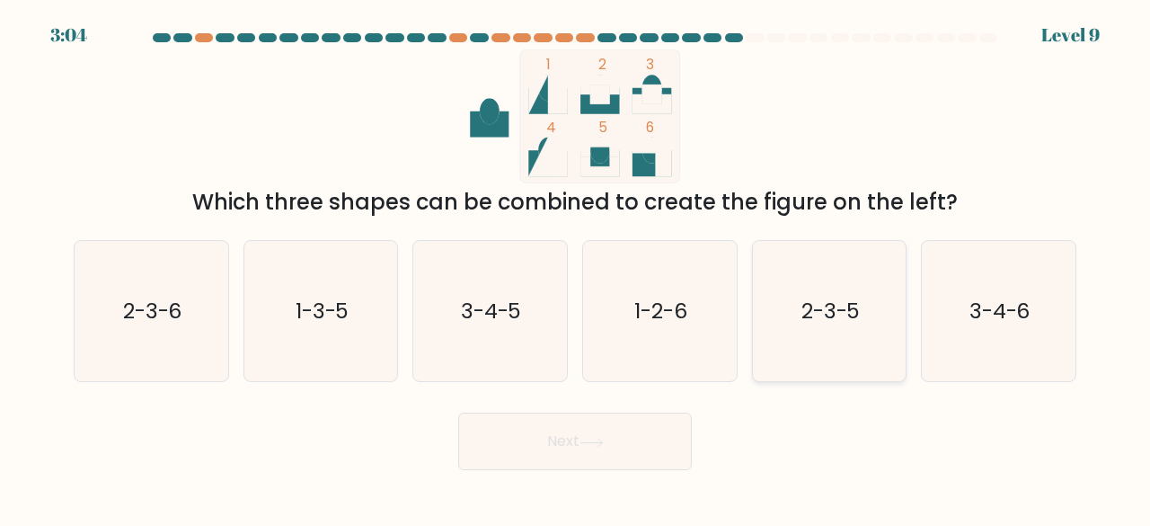
drag, startPoint x: 814, startPoint y: 287, endPoint x: 808, endPoint y: 351, distance: 65.0
click at [808, 351] on icon "2-3-5" at bounding box center [829, 311] width 141 height 141
click at [576, 268] on input "e. 2-3-5" at bounding box center [575, 265] width 1 height 4
radio input "true"
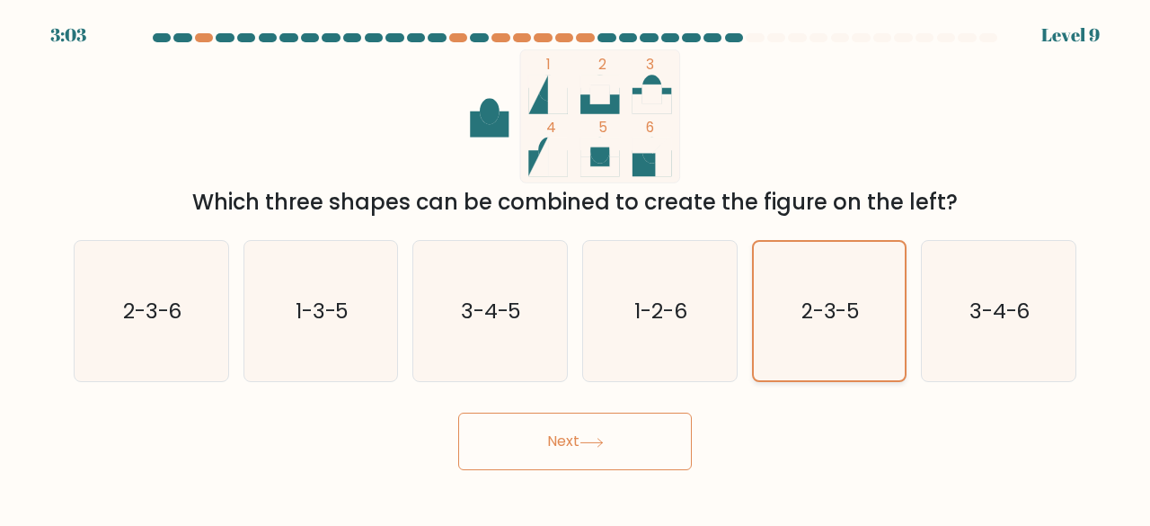
click at [808, 351] on icon "2-3-5" at bounding box center [829, 311] width 139 height 139
click at [576, 268] on input "e. 2-3-5" at bounding box center [575, 265] width 1 height 4
click at [591, 465] on button "Next" at bounding box center [575, 441] width 234 height 58
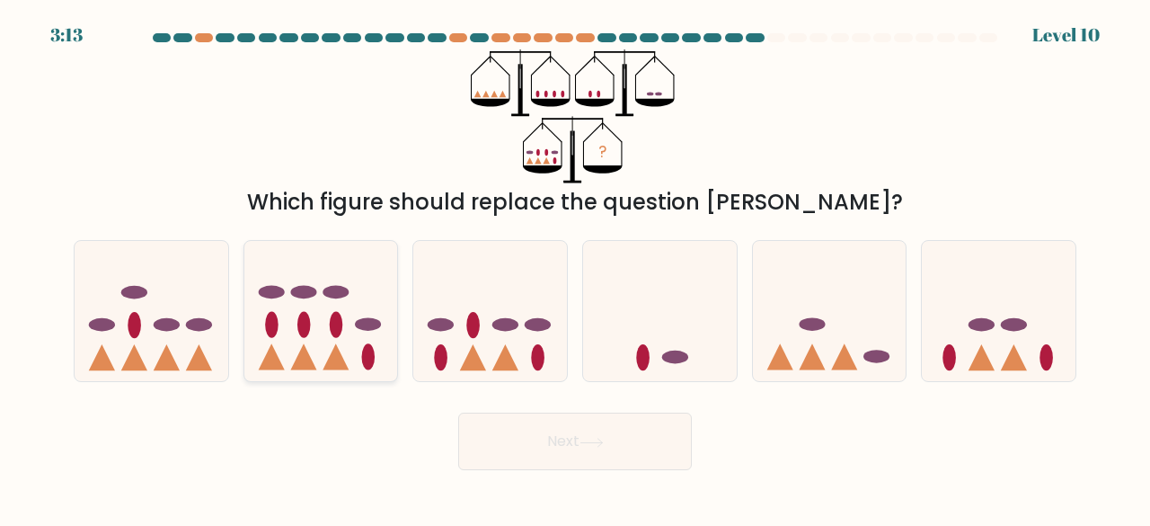
click at [340, 283] on icon at bounding box center [321, 310] width 154 height 127
click at [575, 268] on input "b." at bounding box center [575, 265] width 1 height 4
radio input "true"
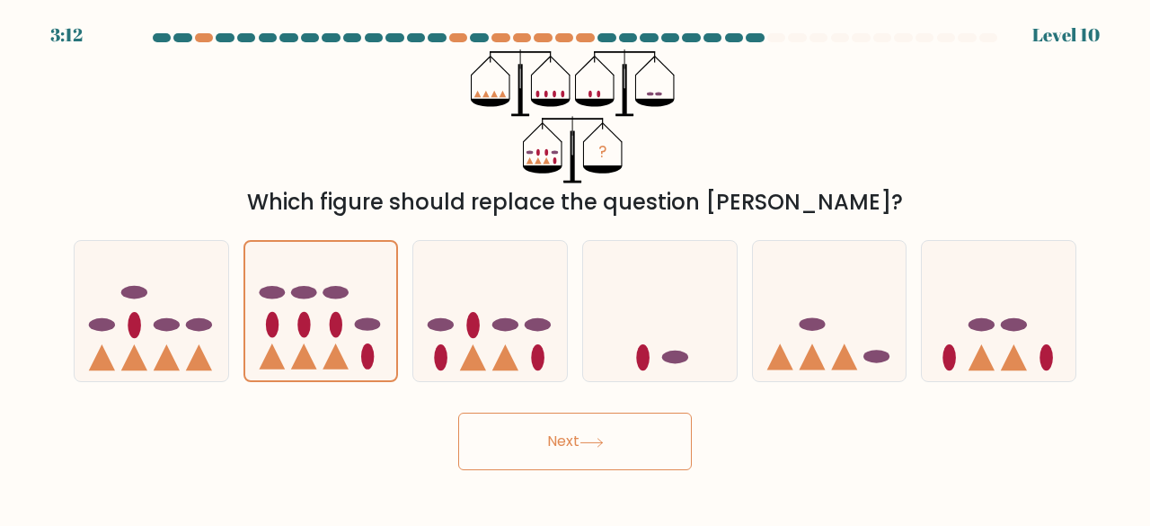
click at [603, 445] on icon at bounding box center [592, 443] width 24 height 10
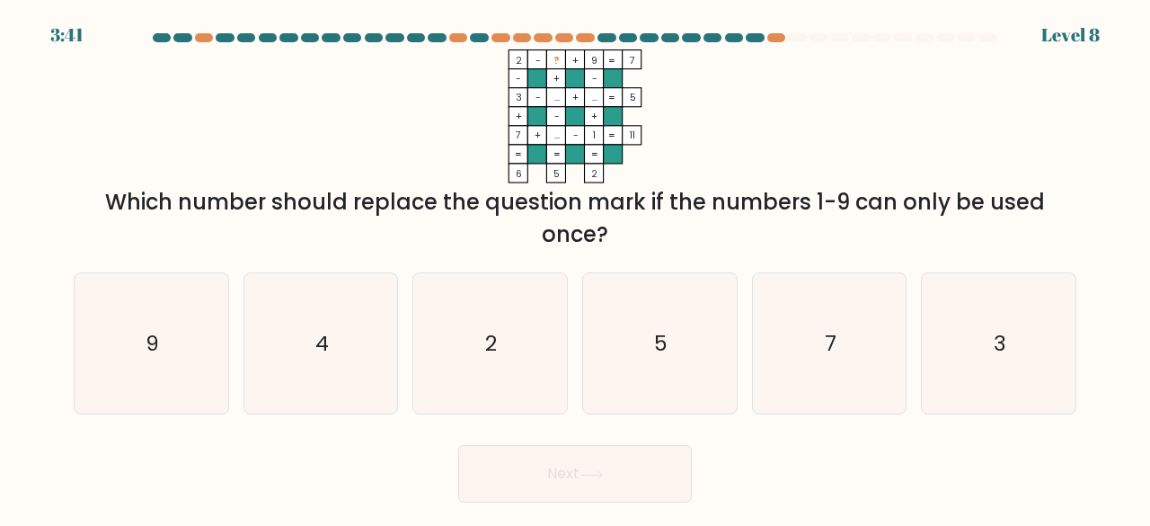
click at [640, 418] on form at bounding box center [575, 267] width 1150 height 469
drag, startPoint x: 650, startPoint y: 396, endPoint x: 662, endPoint y: 367, distance: 31.4
click at [662, 367] on icon "5" at bounding box center [659, 343] width 141 height 141
click at [576, 268] on input "d. 5" at bounding box center [575, 265] width 1 height 4
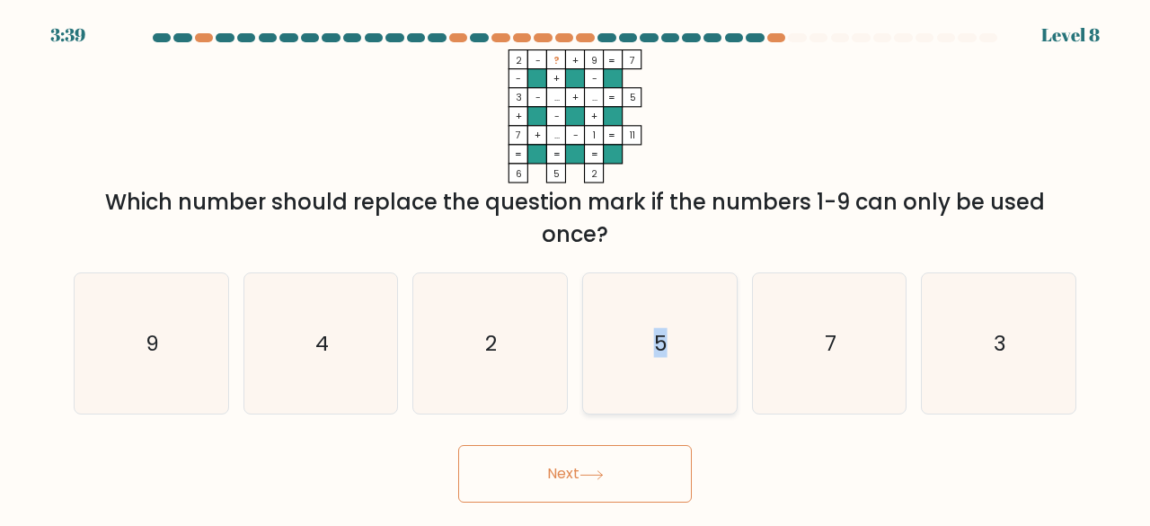
radio input "true"
click at [577, 466] on button "Next" at bounding box center [575, 474] width 234 height 58
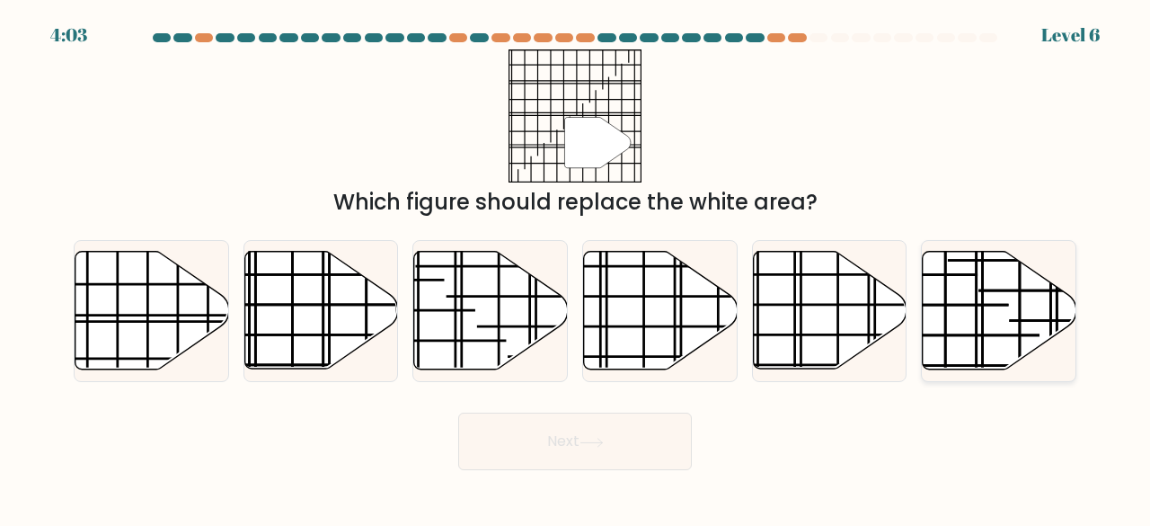
click at [961, 272] on icon at bounding box center [1000, 311] width 154 height 118
click at [576, 268] on input "f." at bounding box center [575, 265] width 1 height 4
radio input "true"
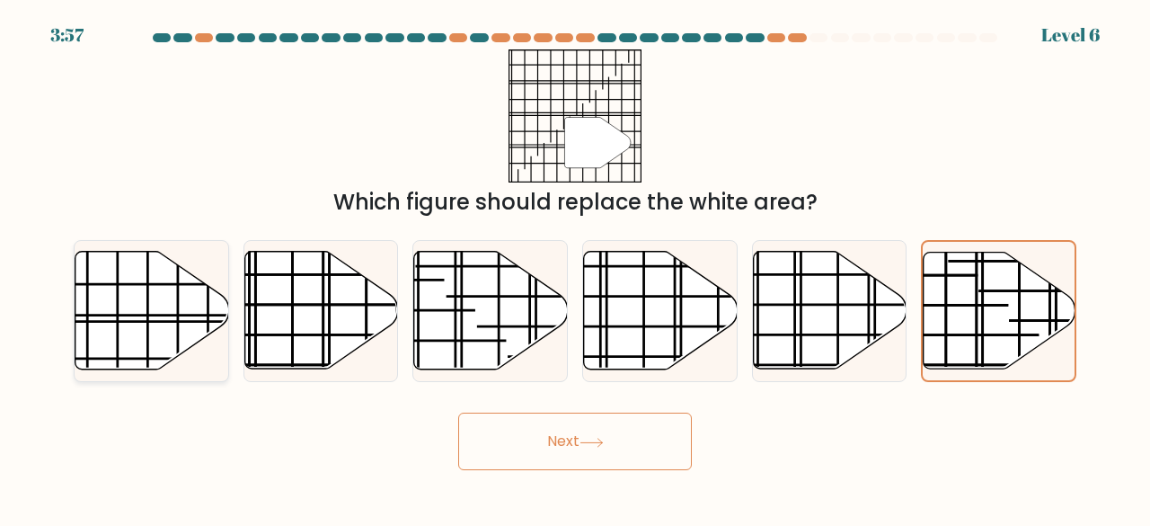
drag, startPoint x: 178, startPoint y: 331, endPoint x: 120, endPoint y: 297, distance: 67.2
click at [120, 297] on icon at bounding box center [152, 311] width 154 height 120
click at [575, 268] on input "a." at bounding box center [575, 265] width 1 height 4
radio input "true"
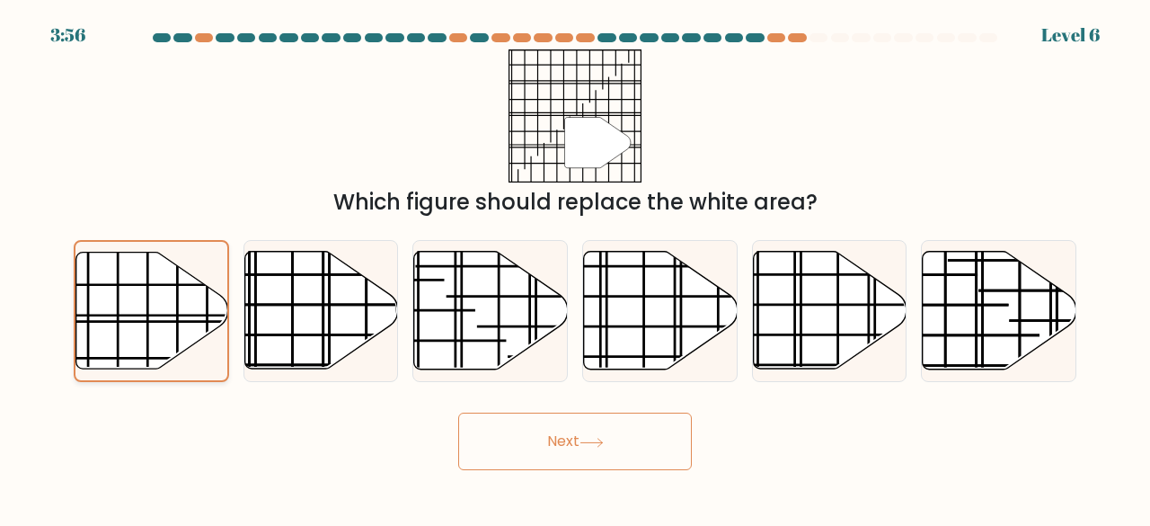
click at [120, 297] on icon at bounding box center [152, 310] width 152 height 116
click at [575, 268] on input "a." at bounding box center [575, 265] width 1 height 4
click at [500, 453] on button "Next" at bounding box center [575, 441] width 234 height 58
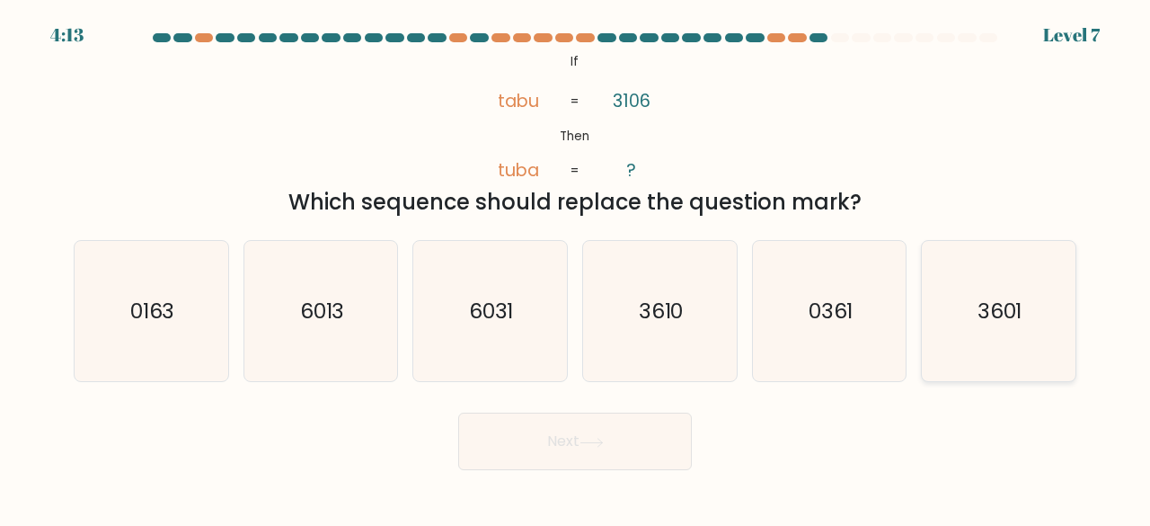
click at [937, 327] on icon "3601" at bounding box center [998, 311] width 141 height 141
click at [576, 268] on input "f. 3601" at bounding box center [575, 265] width 1 height 4
radio input "true"
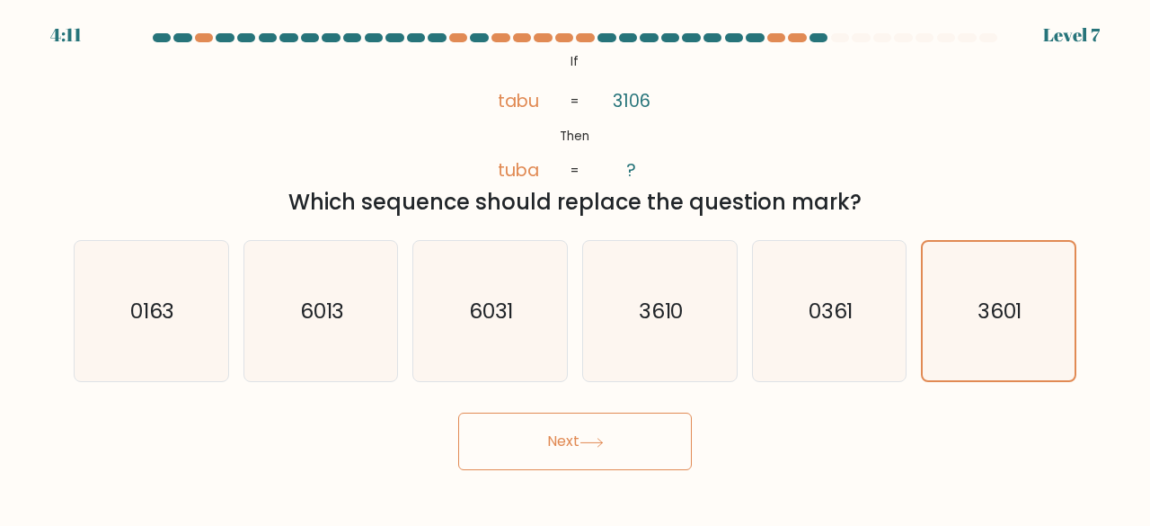
click at [652, 432] on button "Next" at bounding box center [575, 441] width 234 height 58
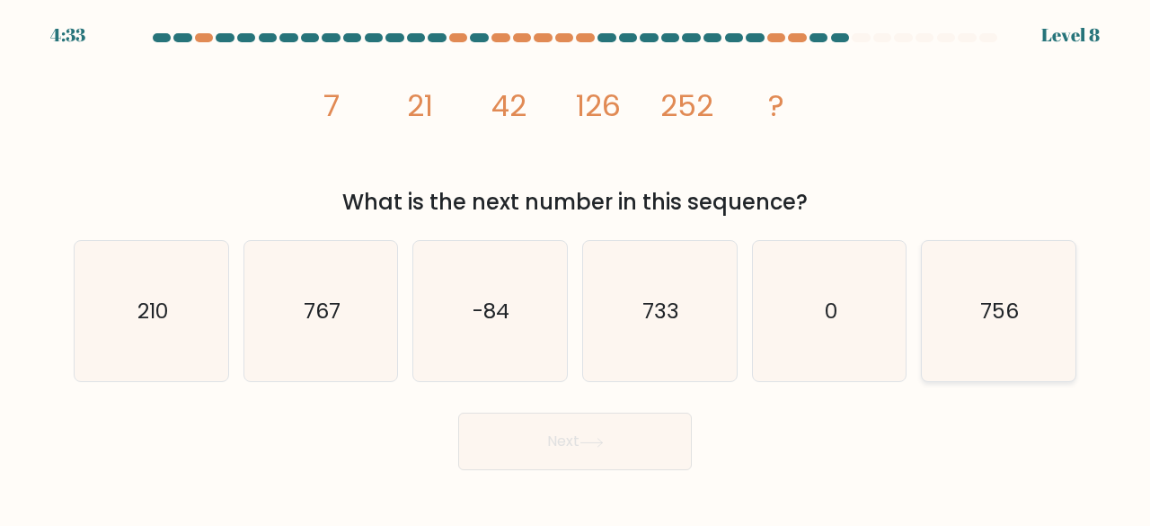
click at [1004, 343] on icon "756" at bounding box center [998, 311] width 141 height 141
click at [576, 268] on input "f. 756" at bounding box center [575, 265] width 1 height 4
radio input "true"
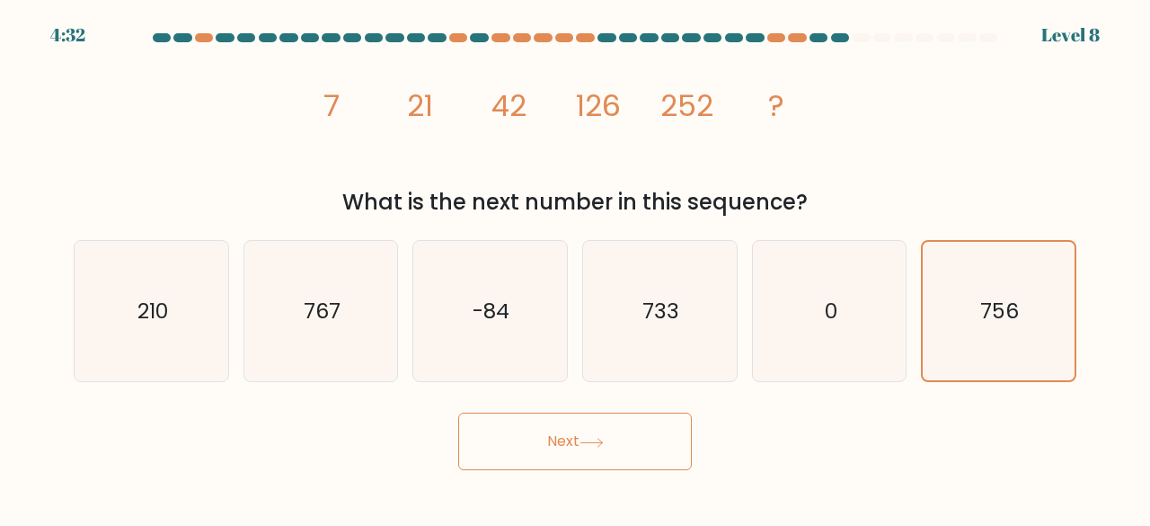
click at [620, 454] on button "Next" at bounding box center [575, 441] width 234 height 58
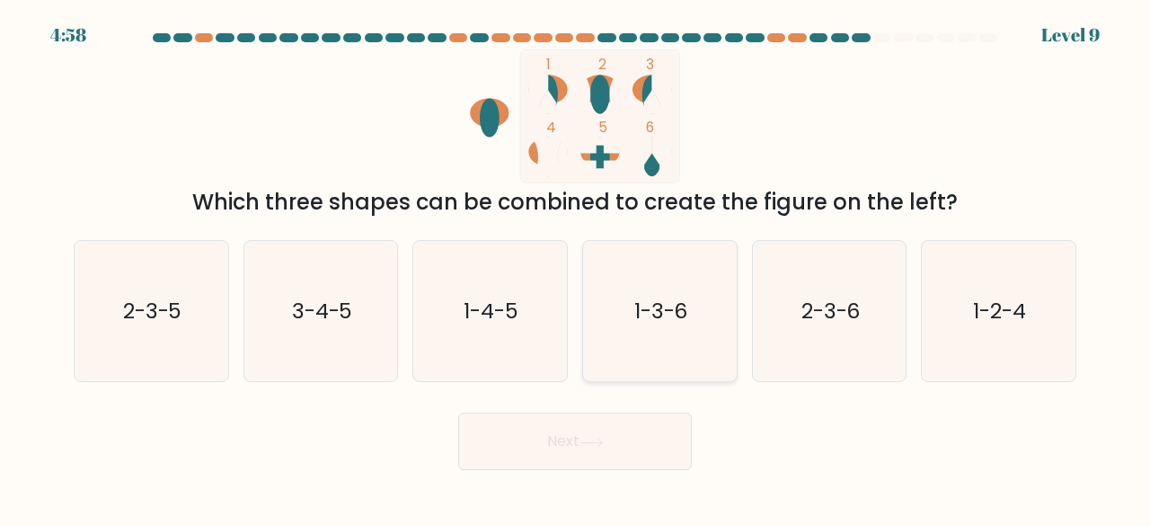
click at [648, 318] on text "1-3-6" at bounding box center [661, 311] width 54 height 30
click at [576, 268] on input "d. 1-3-6" at bounding box center [575, 265] width 1 height 4
radio input "true"
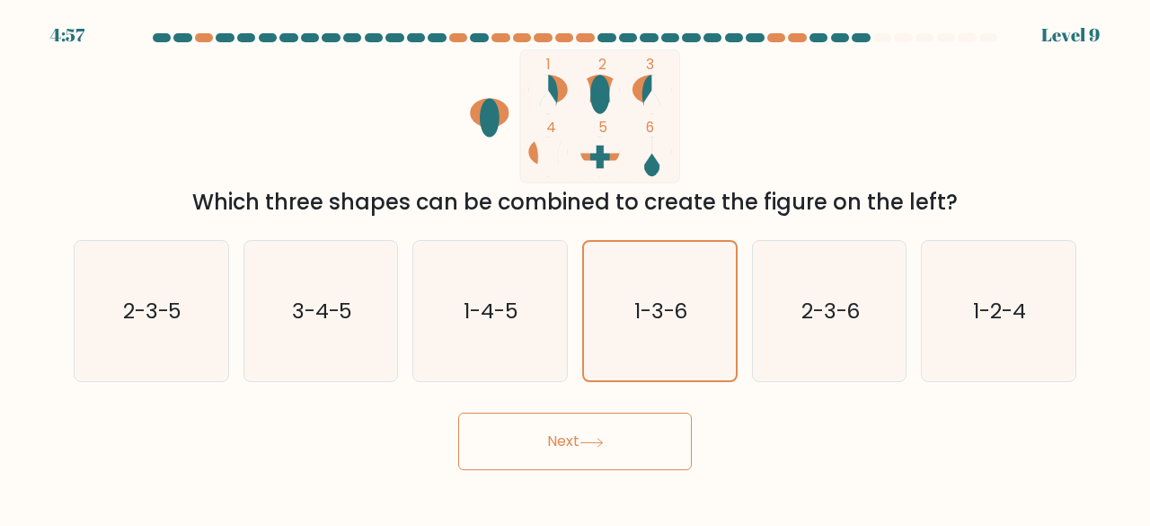
click at [642, 432] on button "Next" at bounding box center [575, 441] width 234 height 58
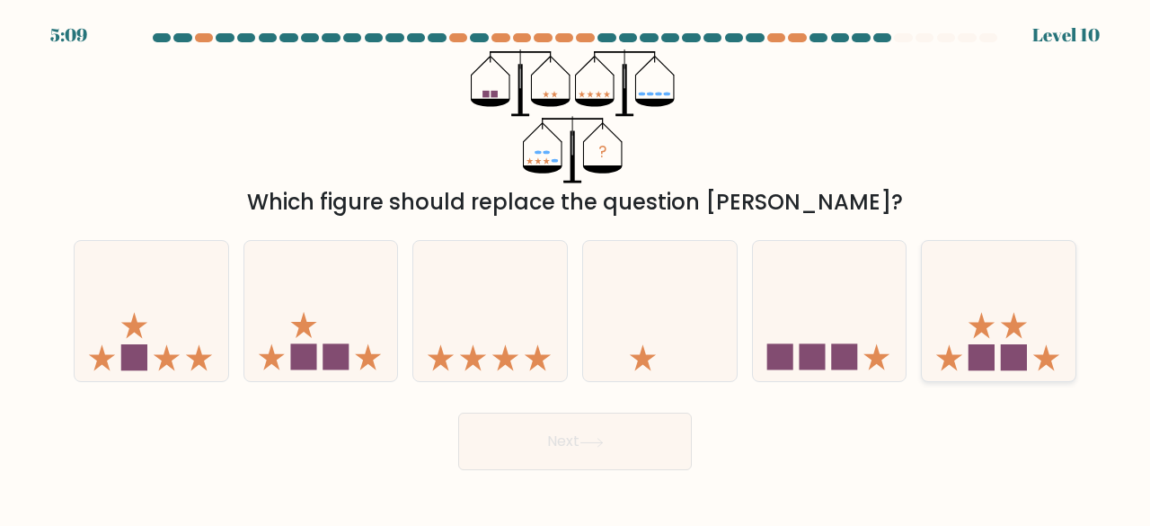
click at [949, 357] on icon at bounding box center [949, 357] width 26 height 26
click at [576, 268] on input "f." at bounding box center [575, 265] width 1 height 4
radio input "true"
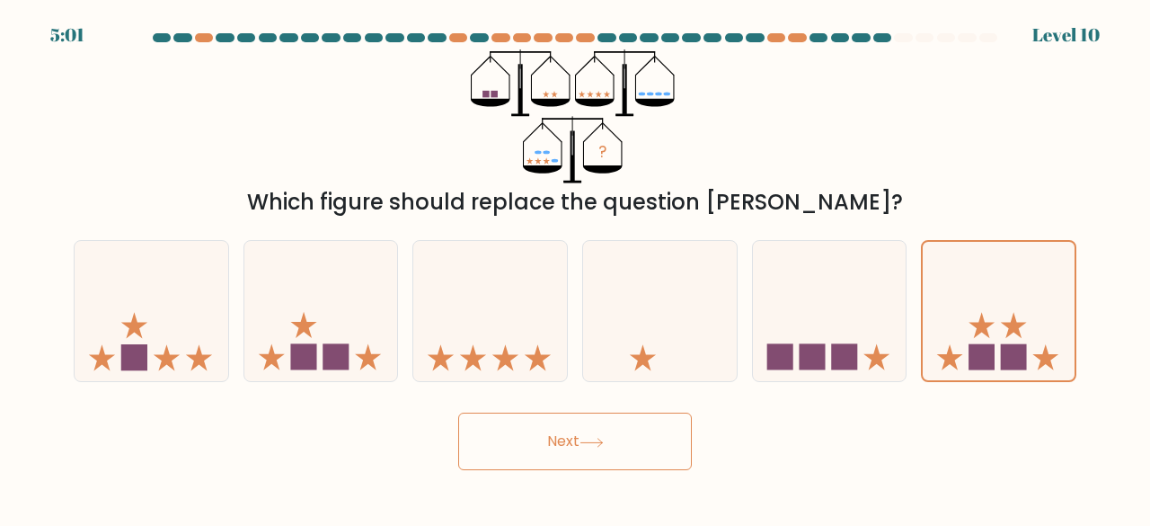
click at [579, 425] on button "Next" at bounding box center [575, 441] width 234 height 58
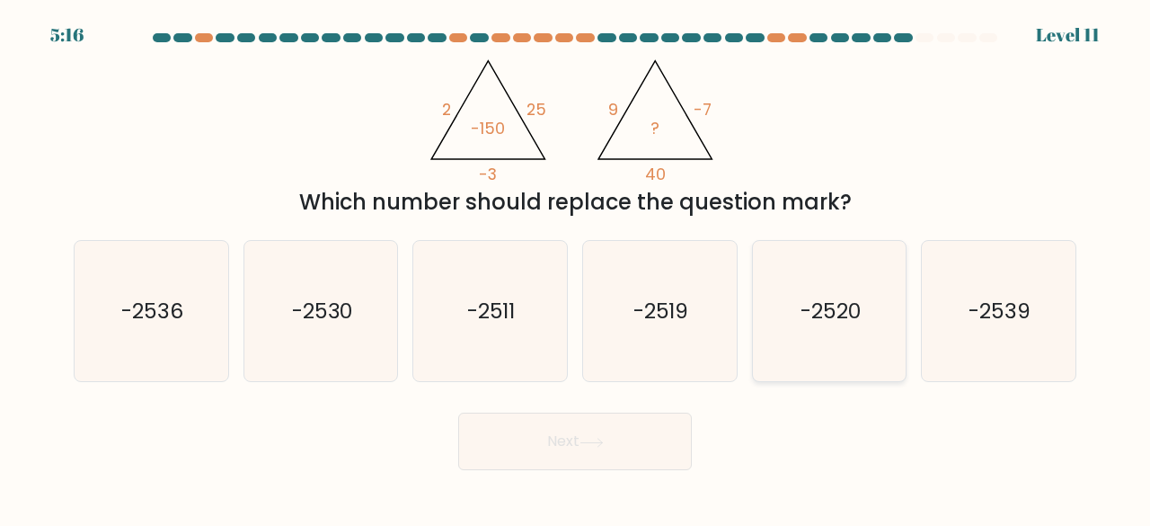
click at [821, 362] on icon "-2520" at bounding box center [829, 311] width 141 height 141
click at [576, 268] on input "e. -2520" at bounding box center [575, 265] width 1 height 4
radio input "true"
click at [586, 438] on icon at bounding box center [592, 443] width 24 height 10
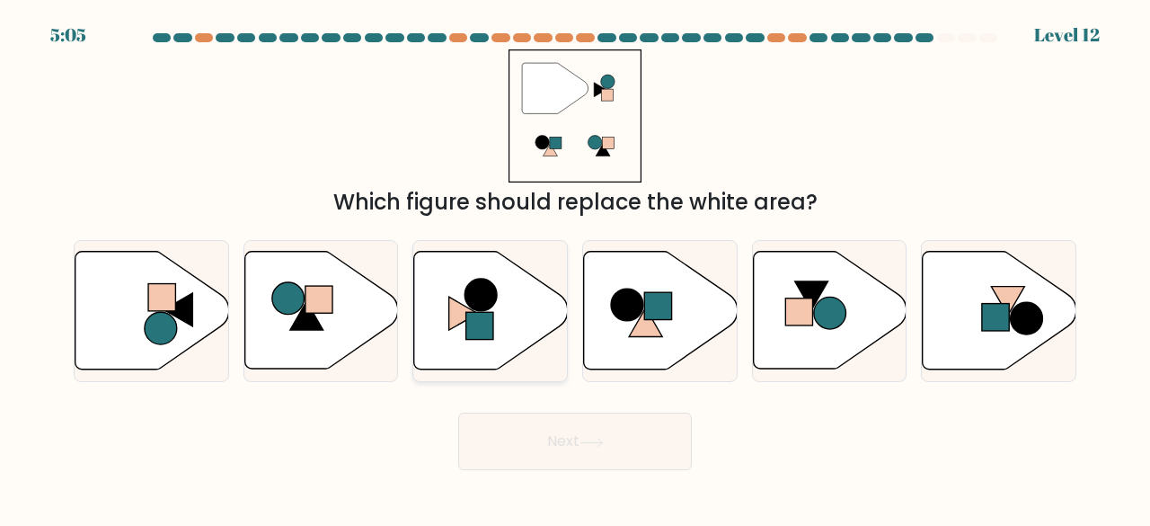
click at [503, 323] on icon at bounding box center [491, 311] width 154 height 118
click at [575, 268] on input "c." at bounding box center [575, 265] width 1 height 4
radio input "true"
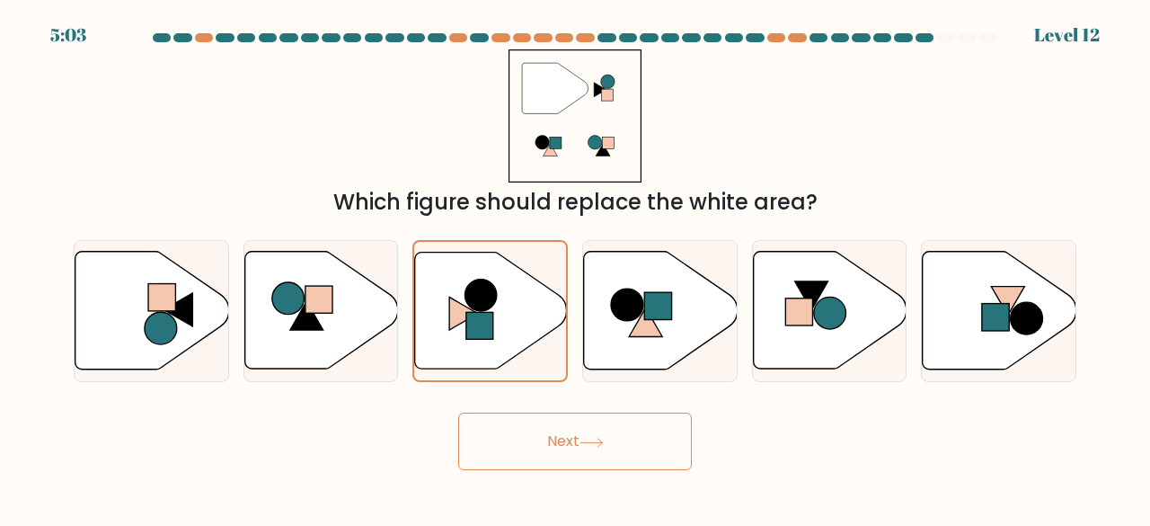
click at [564, 420] on button "Next" at bounding box center [575, 441] width 234 height 58
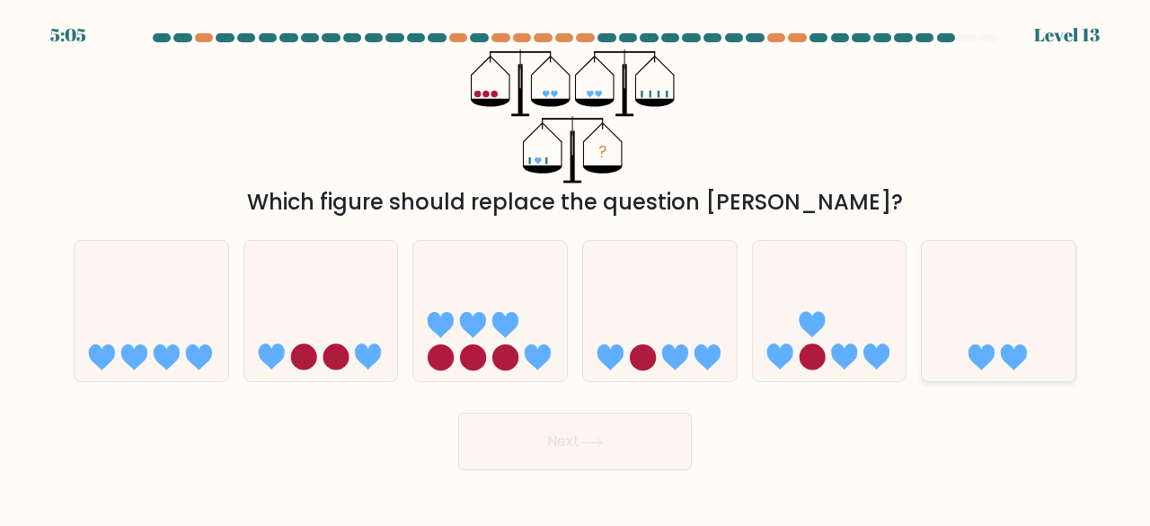
click at [981, 326] on icon at bounding box center [999, 310] width 154 height 127
click at [576, 268] on input "f." at bounding box center [575, 265] width 1 height 4
radio input "true"
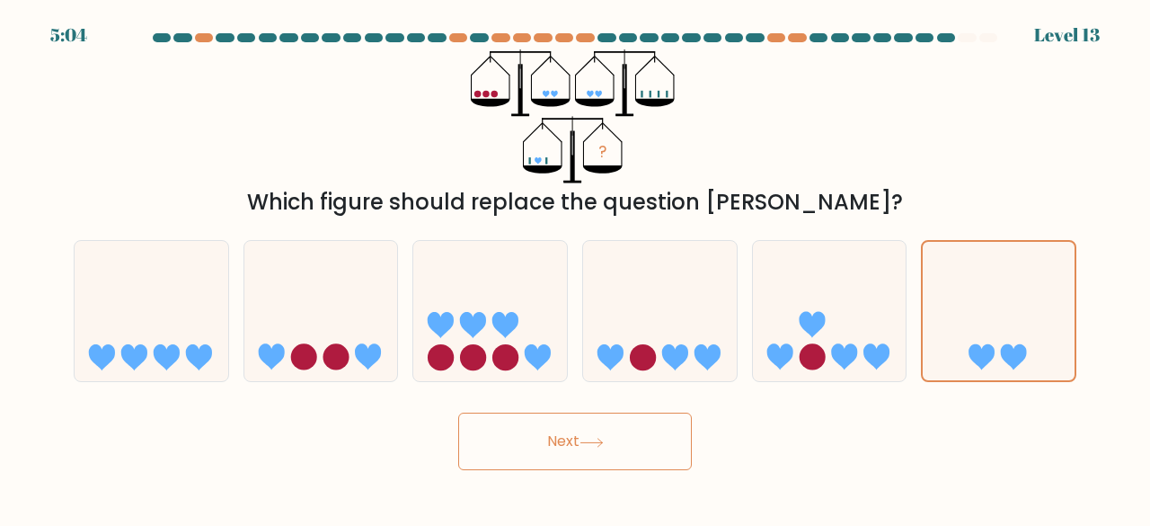
click at [598, 441] on icon at bounding box center [591, 442] width 22 height 8
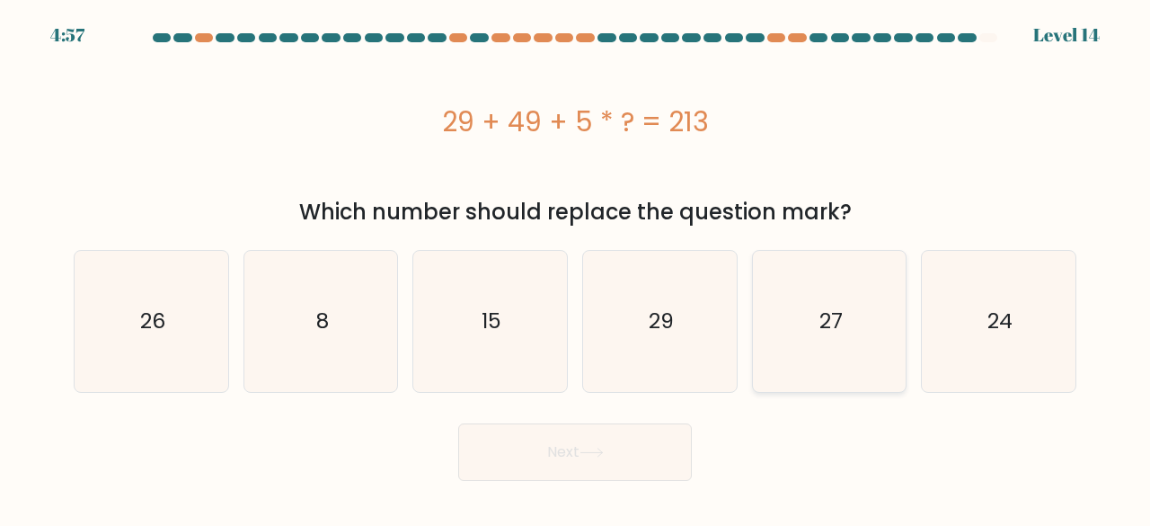
click at [796, 354] on icon "27" at bounding box center [829, 321] width 141 height 141
click at [576, 268] on input "e. 27" at bounding box center [575, 265] width 1 height 4
radio input "true"
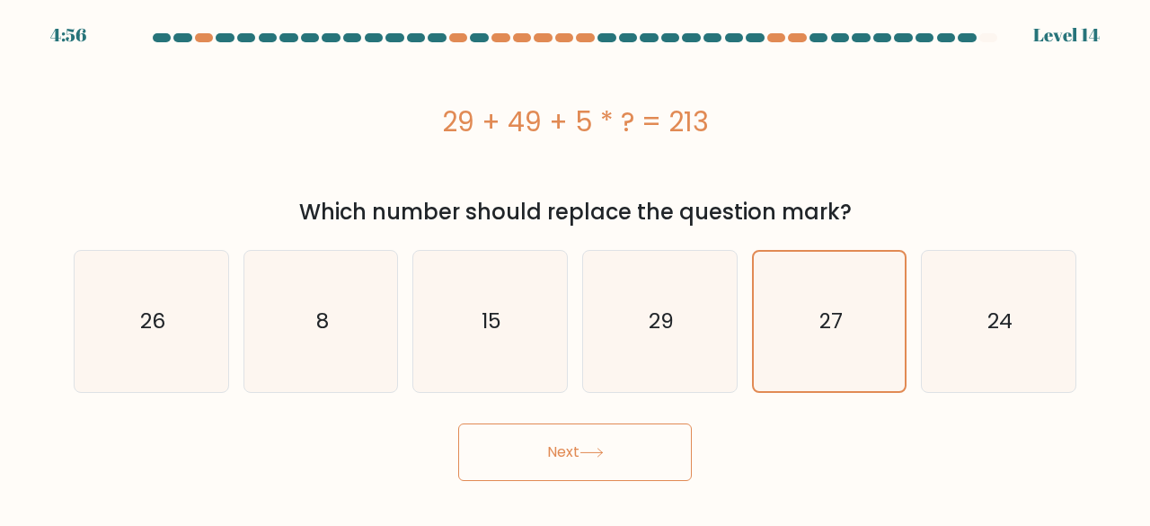
click at [595, 436] on button "Next" at bounding box center [575, 452] width 234 height 58
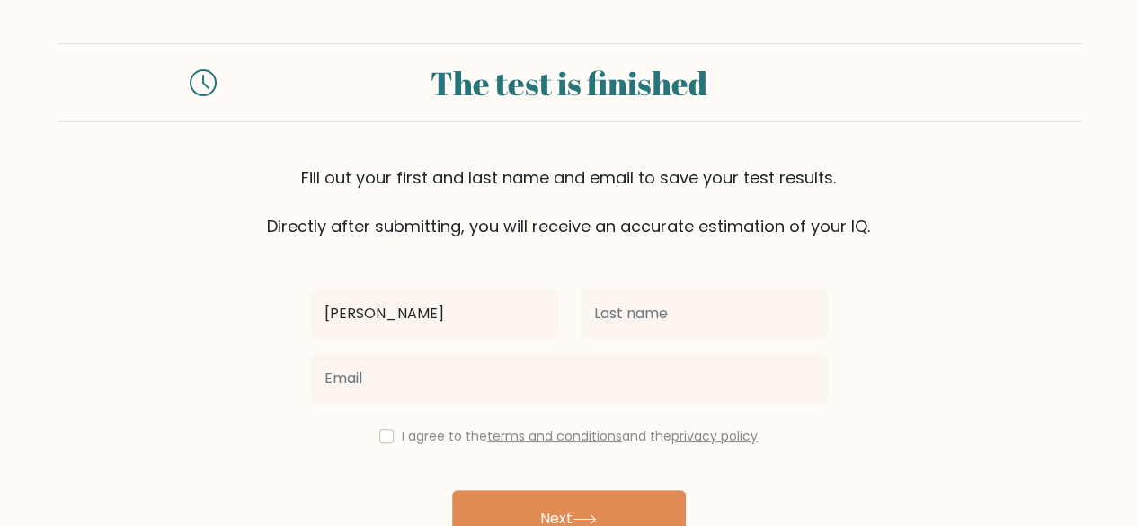
type input "[PERSON_NAME]"
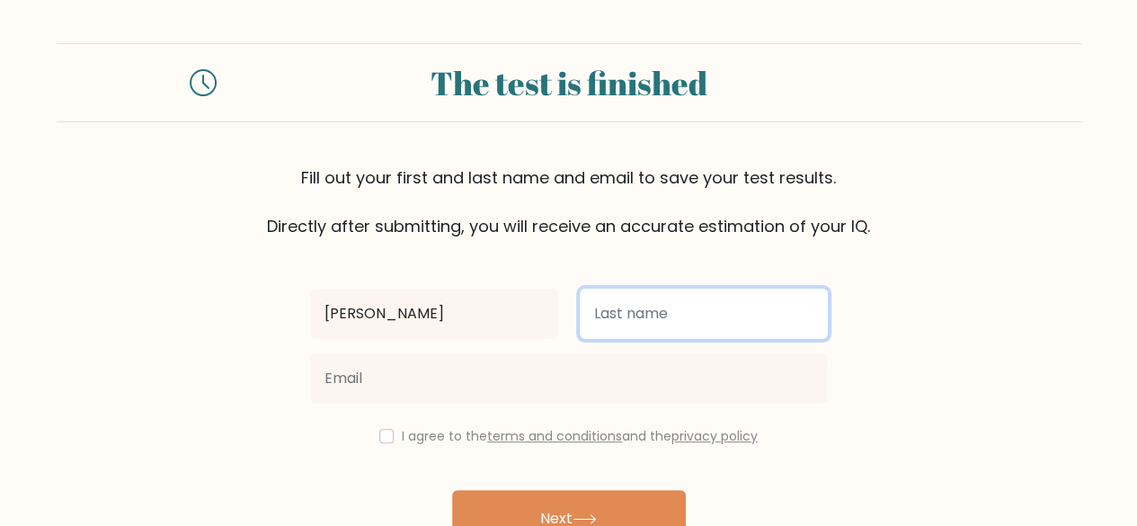
click at [604, 320] on input "text" at bounding box center [704, 313] width 248 height 50
type input "Sanusi"
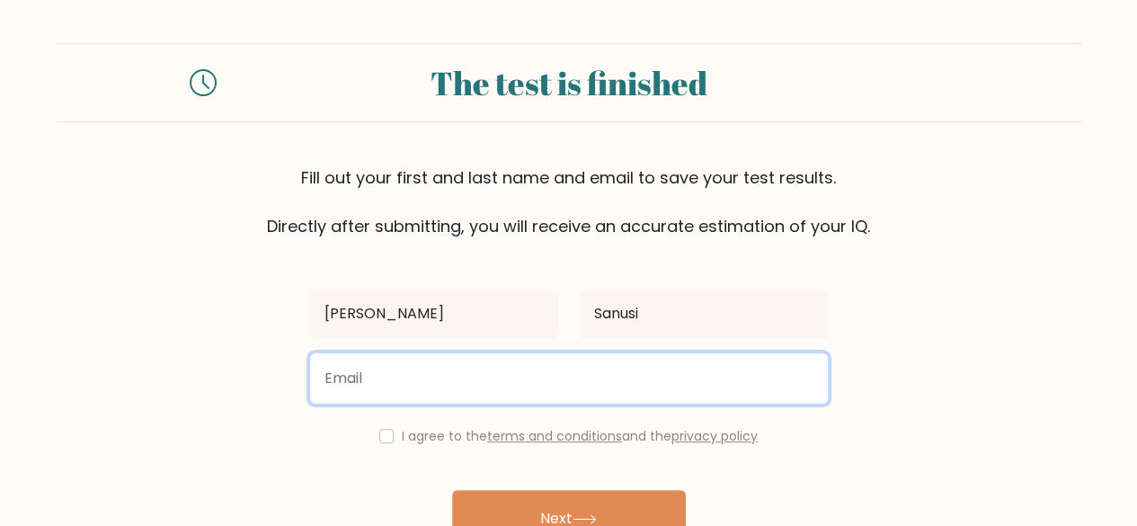
click at [356, 385] on input "email" at bounding box center [569, 378] width 518 height 50
click at [402, 381] on input "yfwsamad @[DOMAIN_NAME]" at bounding box center [569, 378] width 518 height 50
type input "[EMAIL_ADDRESS][DOMAIN_NAME]"
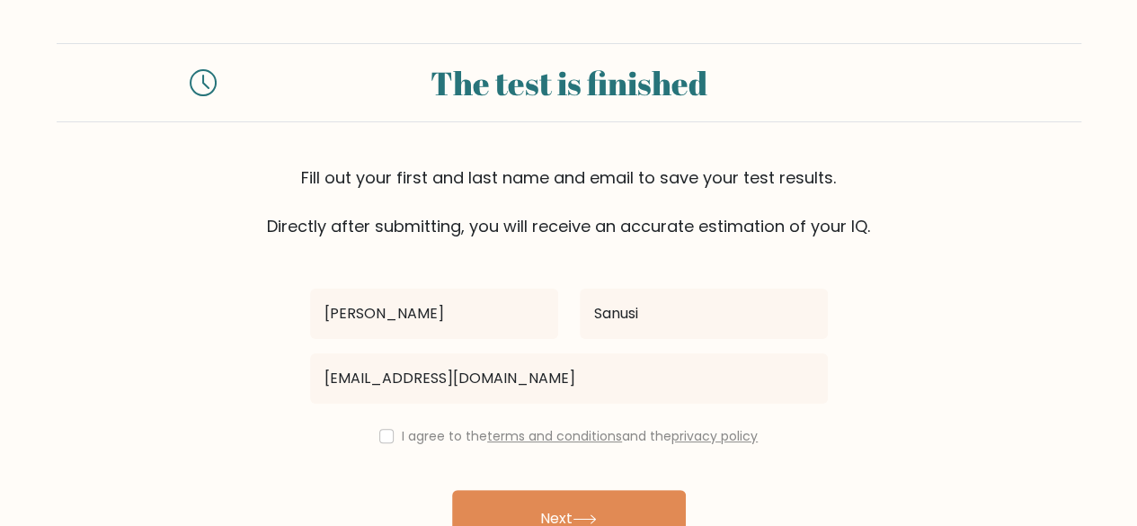
drag, startPoint x: 375, startPoint y: 427, endPoint x: 381, endPoint y: 438, distance: 13.3
click at [381, 438] on div "I agree to the terms and conditions and the privacy policy" at bounding box center [568, 436] width 539 height 22
click at [381, 438] on input "checkbox" at bounding box center [386, 436] width 14 height 14
checkbox input "true"
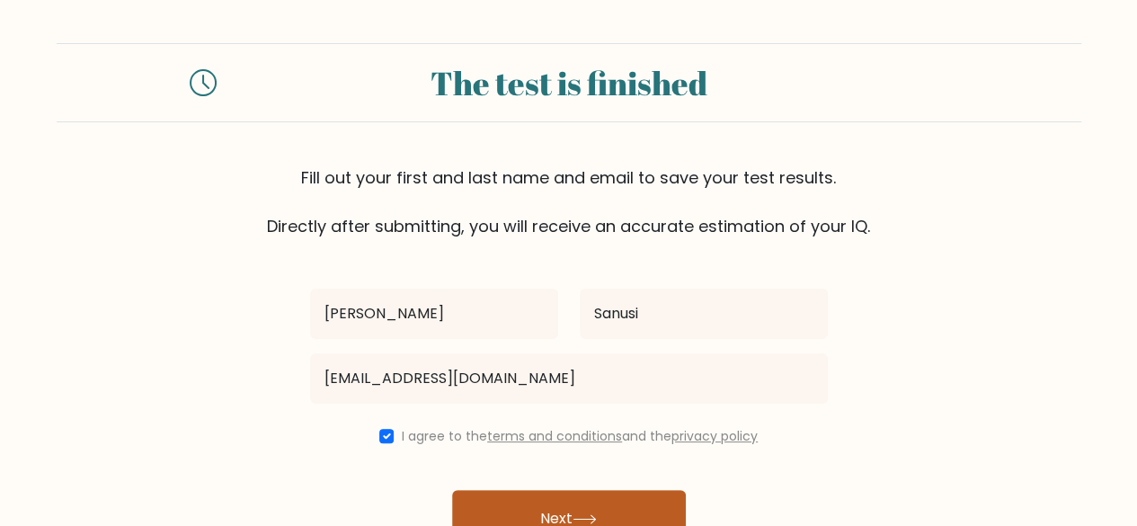
click at [524, 496] on button "Next" at bounding box center [569, 519] width 234 height 58
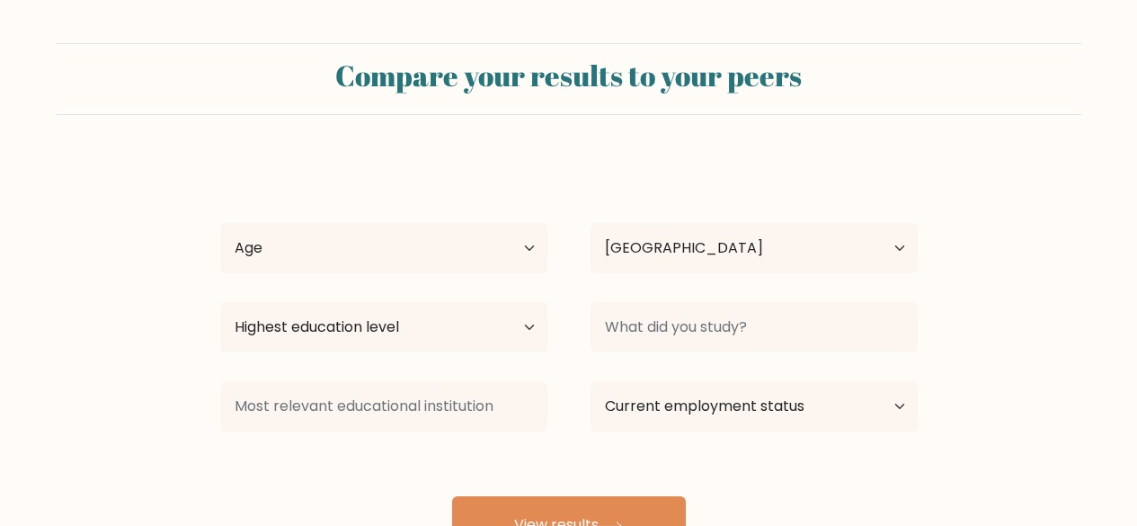
select select "NG"
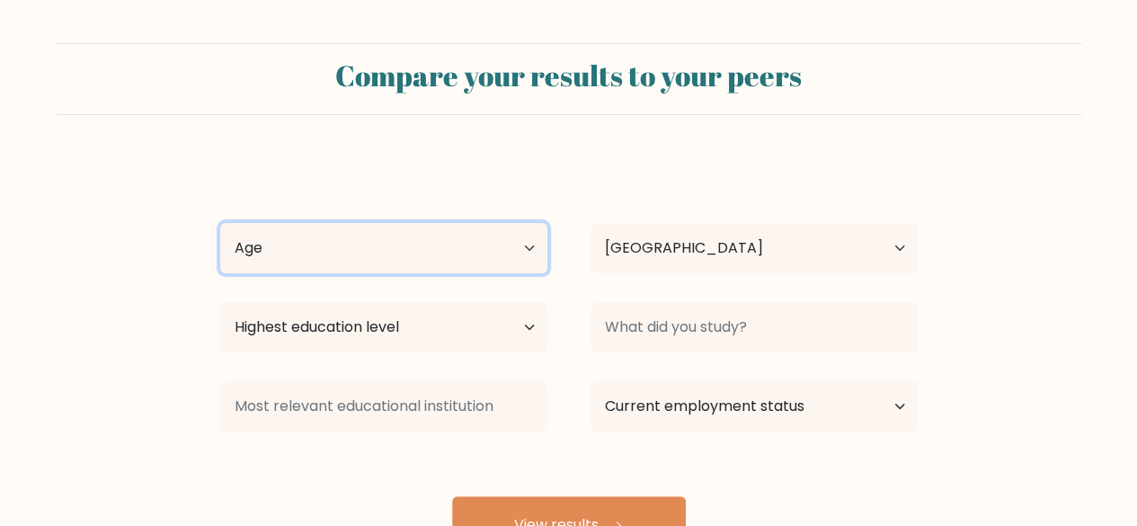
click at [512, 269] on select "Age Under [DEMOGRAPHIC_DATA] [DEMOGRAPHIC_DATA] [DEMOGRAPHIC_DATA] [DEMOGRAPHIC…" at bounding box center [383, 248] width 327 height 50
select select "18_24"
click at [220, 223] on select "Age Under [DEMOGRAPHIC_DATA] [DEMOGRAPHIC_DATA] [DEMOGRAPHIC_DATA] [DEMOGRAPHIC…" at bounding box center [383, 248] width 327 height 50
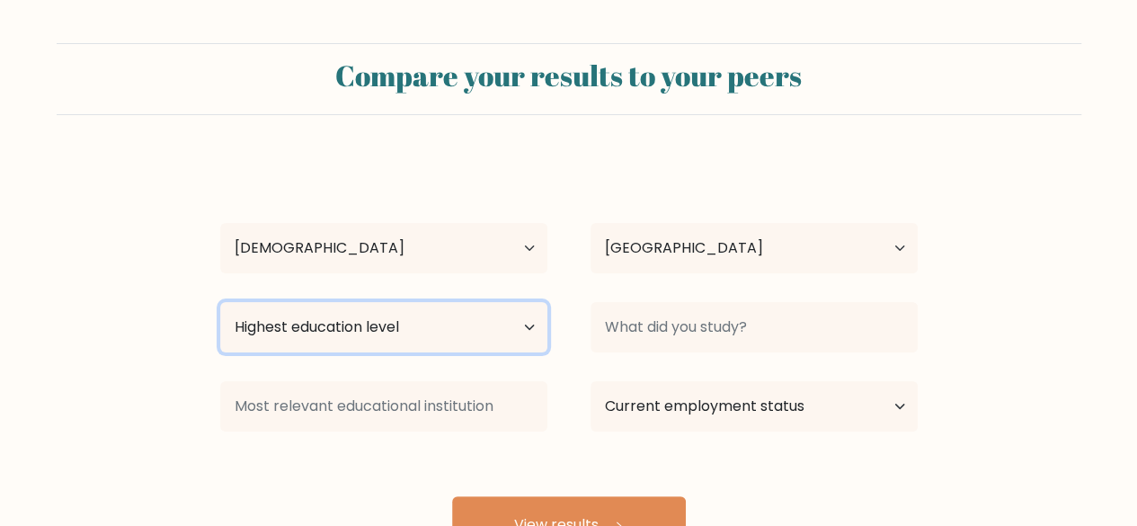
click at [353, 306] on select "Highest education level No schooling Primary Lower Secondary Upper Secondary Oc…" at bounding box center [383, 327] width 327 height 50
select select "bachelors_degree"
click at [220, 302] on select "Highest education level No schooling Primary Lower Secondary Upper Secondary Oc…" at bounding box center [383, 327] width 327 height 50
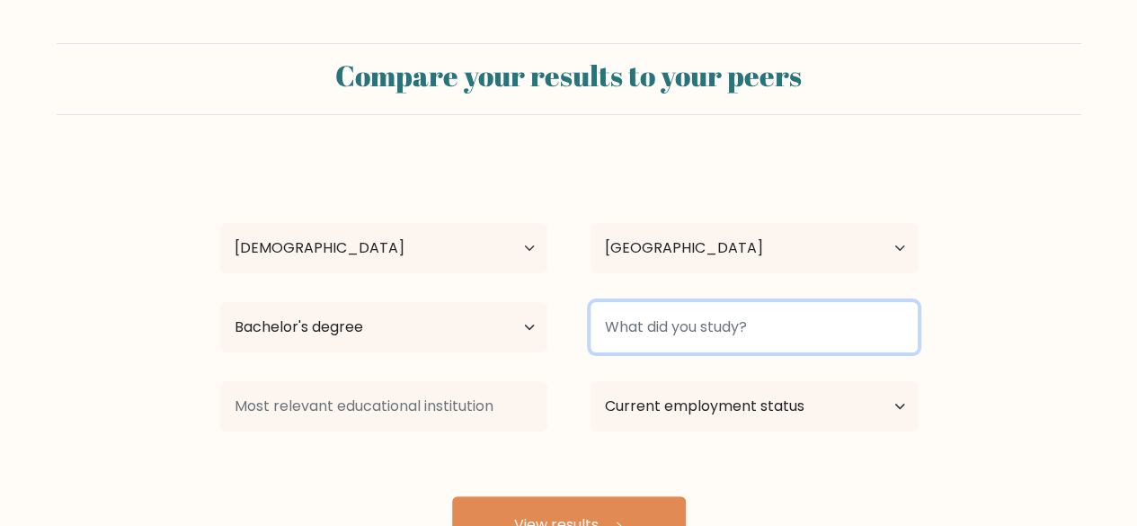
click at [671, 327] on input at bounding box center [753, 327] width 327 height 50
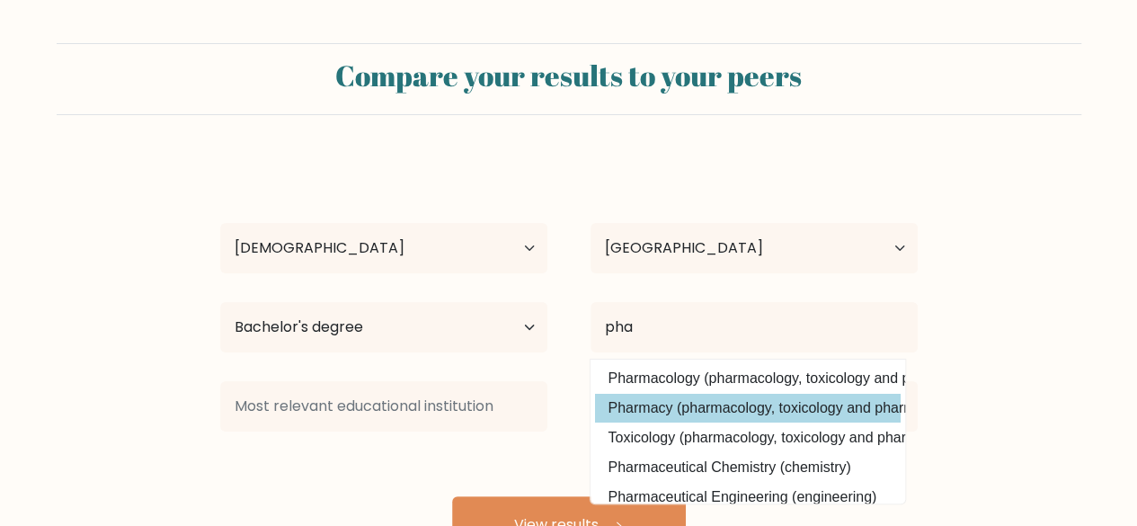
click at [718, 419] on div "[PERSON_NAME] Age Under [DEMOGRAPHIC_DATA] [DEMOGRAPHIC_DATA] [DEMOGRAPHIC_DATA…" at bounding box center [568, 355] width 719 height 395
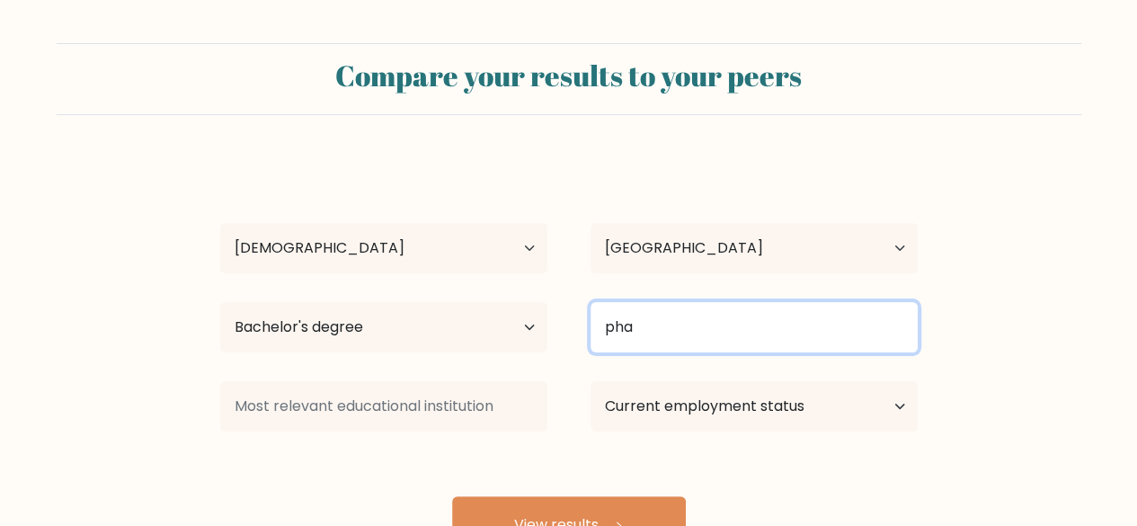
click at [746, 342] on input "pha" at bounding box center [753, 327] width 327 height 50
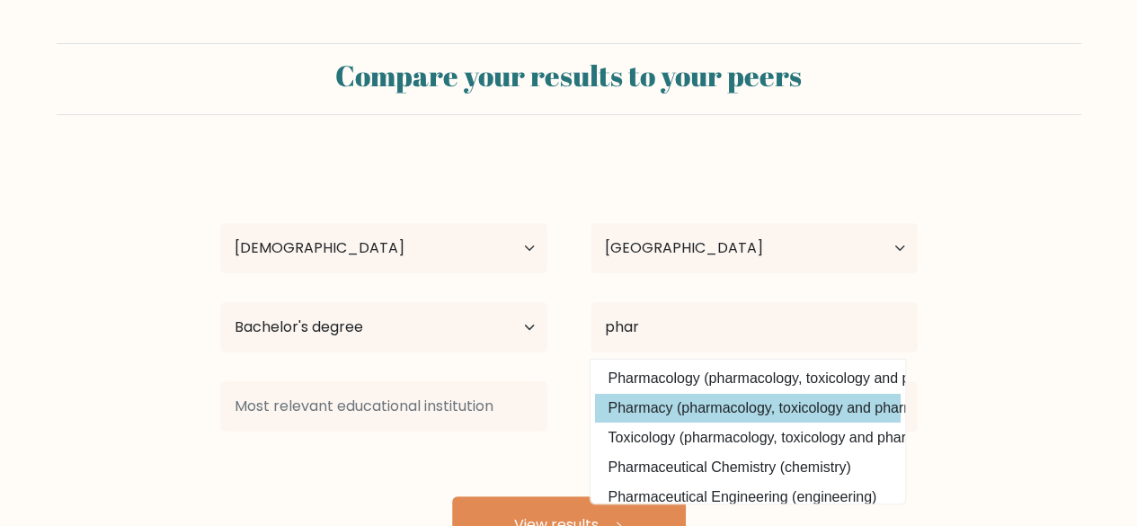
click at [726, 407] on div "Samad Sanusi Age Under 18 years old 18-24 years old 25-34 years old 35-44 years…" at bounding box center [568, 355] width 719 height 395
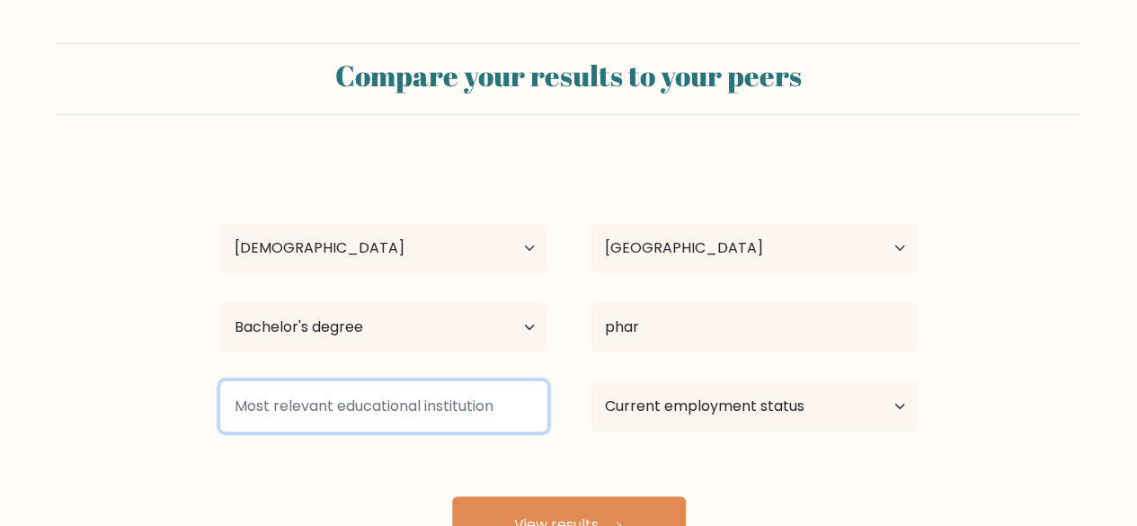
click at [406, 412] on input at bounding box center [383, 406] width 327 height 50
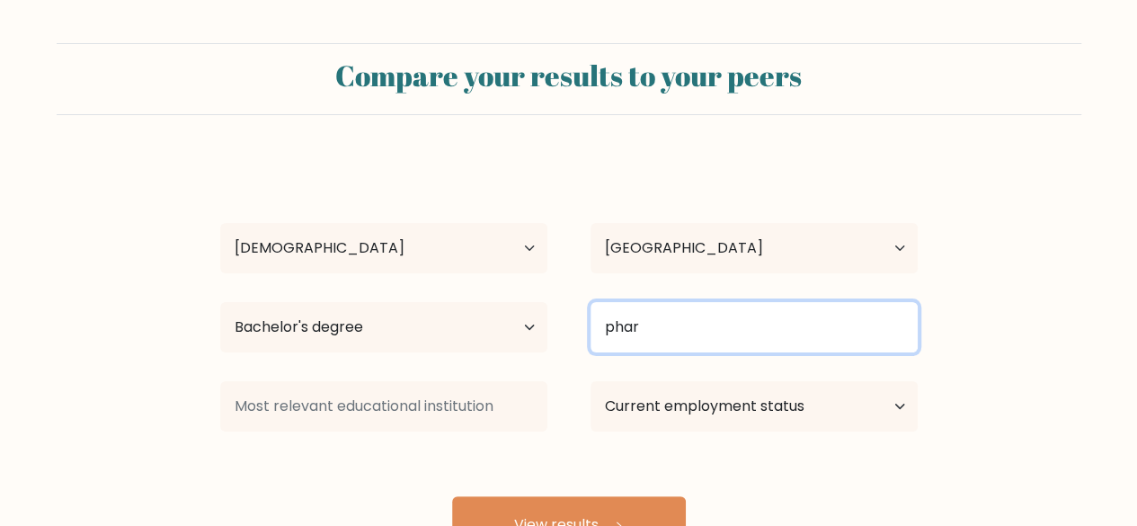
click at [652, 328] on input "phar" at bounding box center [753, 327] width 327 height 50
type input "p"
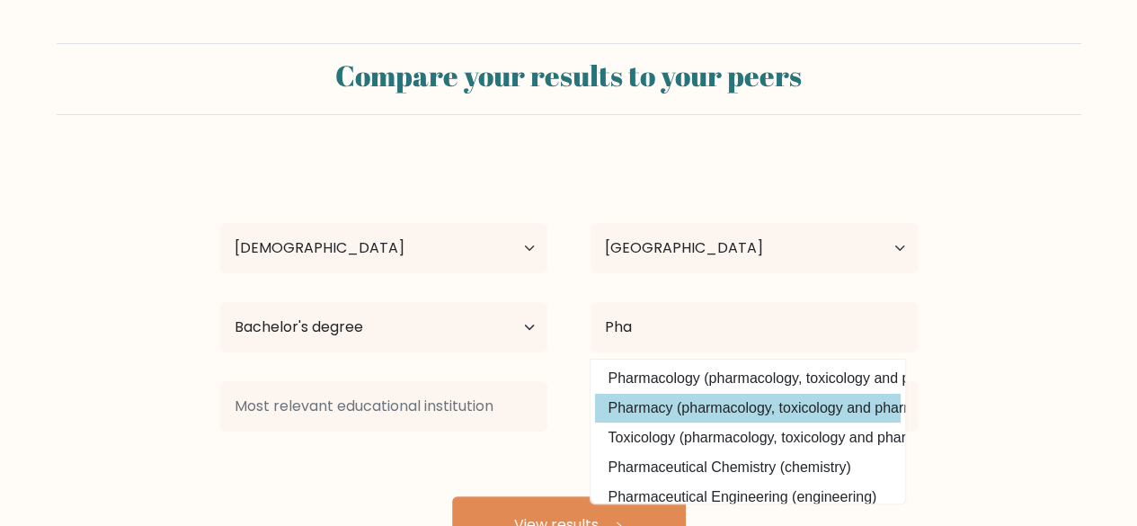
click at [671, 412] on option "Pharmacy (pharmacology, toxicology and pharmacy)" at bounding box center [747, 408] width 305 height 29
type input "Pharmacy"
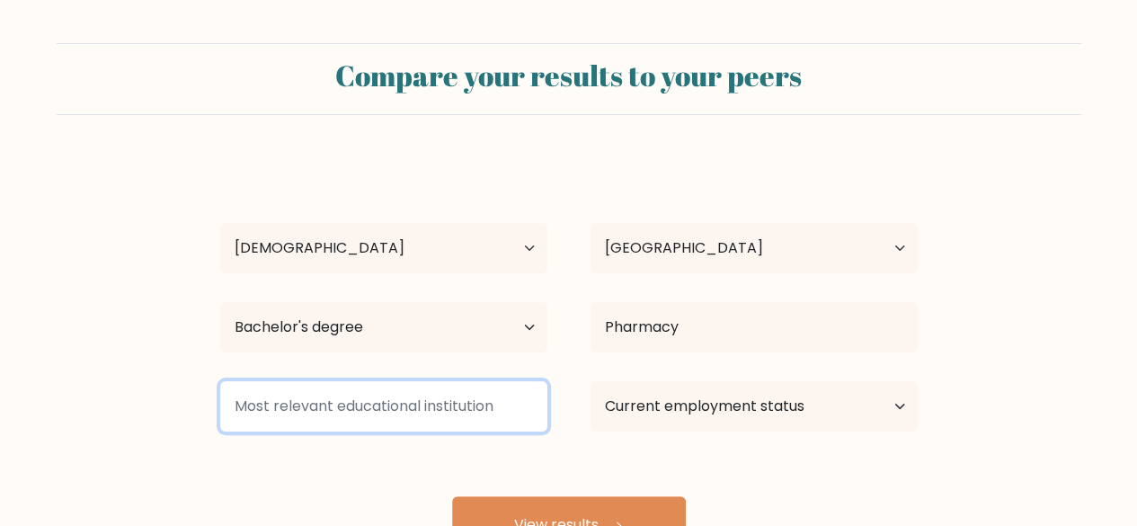
click at [403, 408] on input at bounding box center [383, 406] width 327 height 50
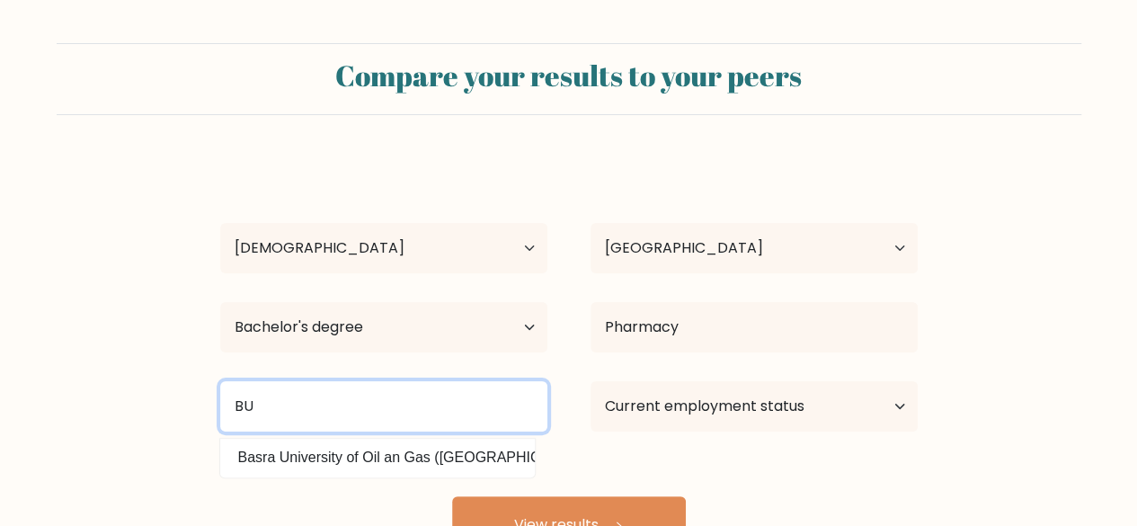
type input "B"
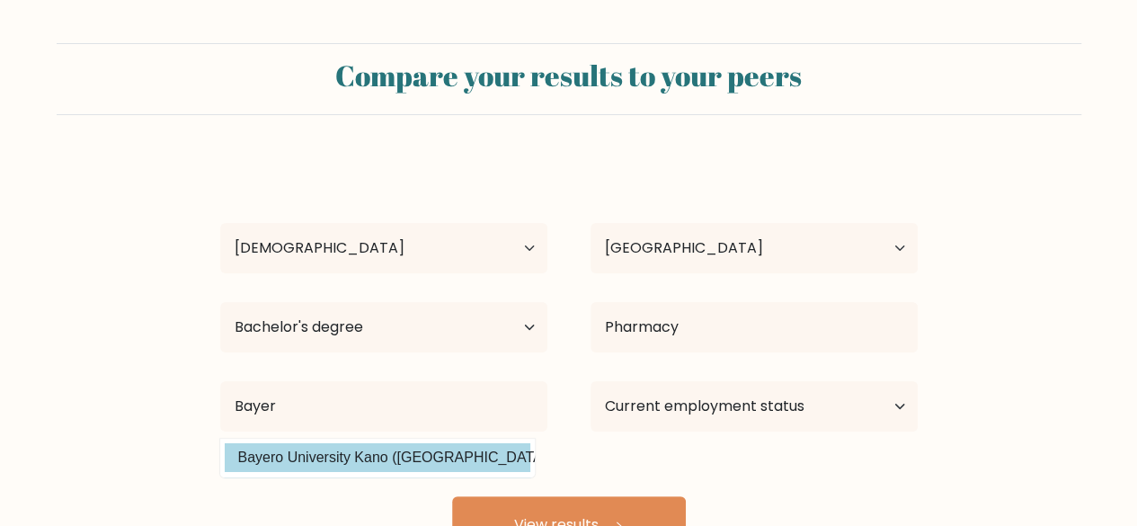
click at [325, 457] on option "Bayero University Kano (Nigeria)" at bounding box center [377, 457] width 305 height 29
type input "Bayero University Kano"
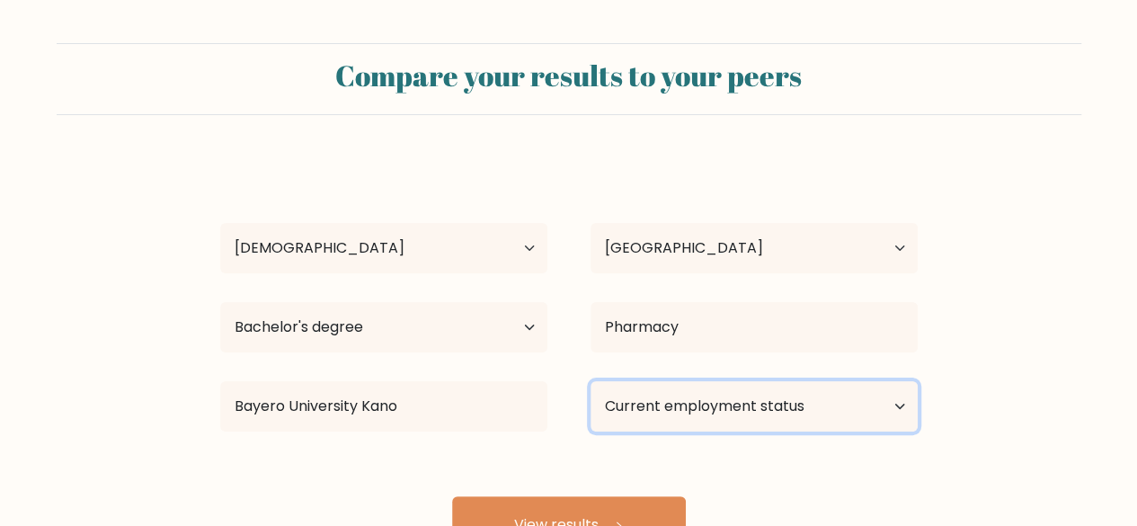
click at [717, 412] on select "Current employment status Employed Student Retired Other / prefer not to answer" at bounding box center [753, 406] width 327 height 50
select select "student"
click at [590, 381] on select "Current employment status Employed Student Retired Other / prefer not to answer" at bounding box center [753, 406] width 327 height 50
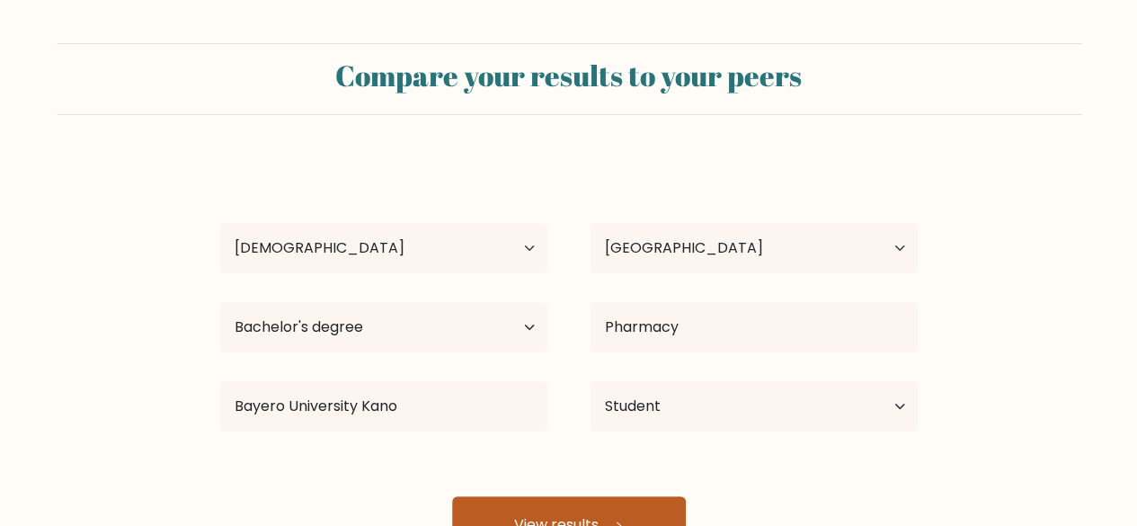
click at [521, 520] on button "View results" at bounding box center [569, 525] width 234 height 58
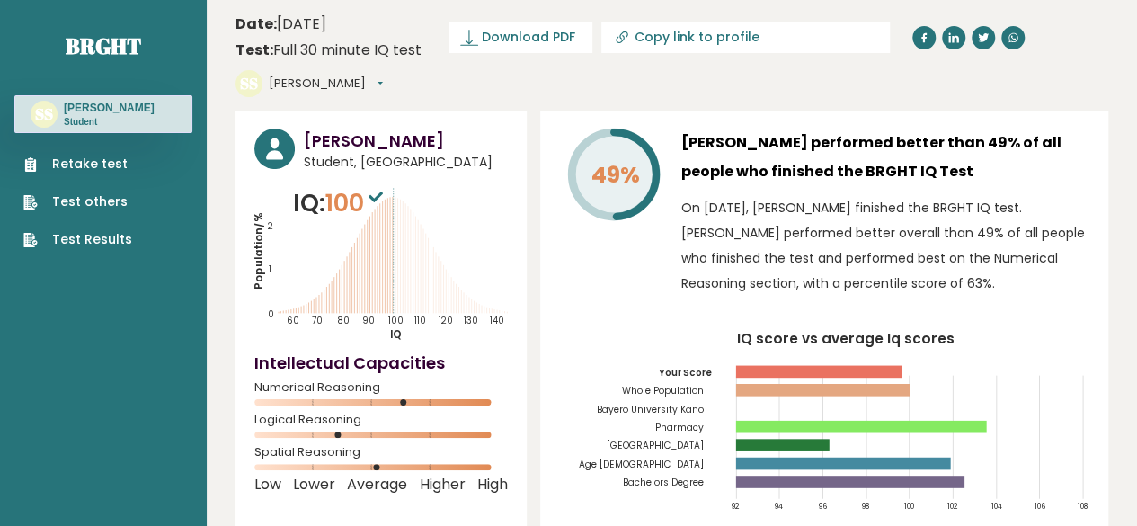
click at [389, 448] on div "Spatial Reasoning" at bounding box center [380, 462] width 253 height 29
click at [704, 44] on input "Copy link to profile" at bounding box center [756, 37] width 244 height 14
type input "https://brght.org/profile/samad-sanusi/?utm_source=share&utm_medium=copy&utm_ca…"
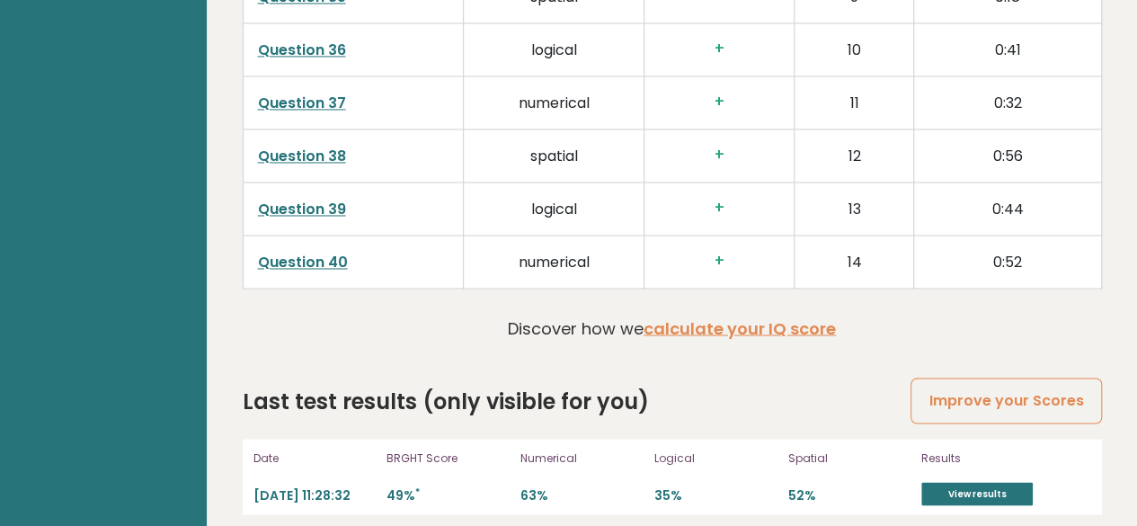
scroll to position [4804, 0]
click at [995, 484] on link "View results" at bounding box center [976, 494] width 111 height 23
